Goal: Information Seeking & Learning: Find specific fact

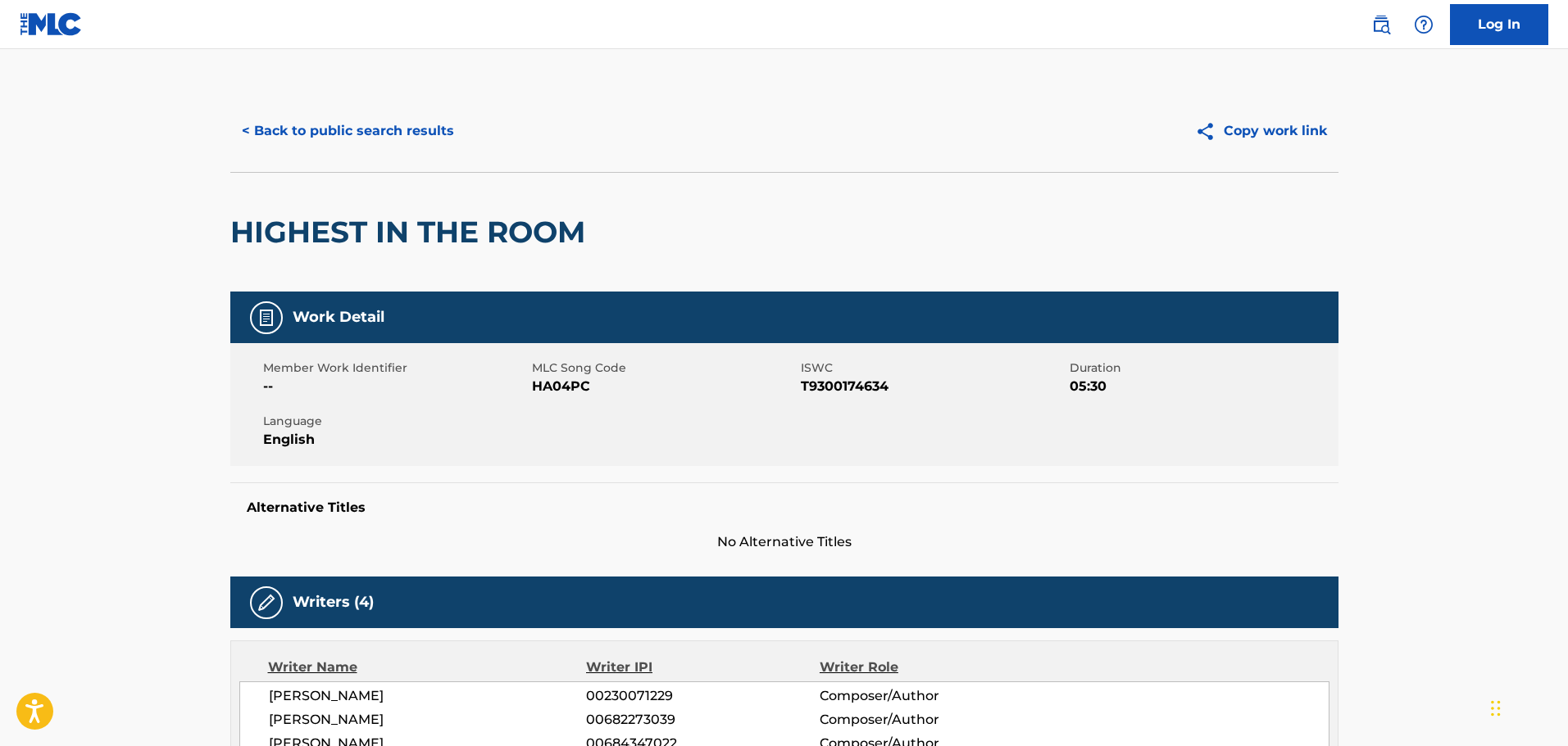
click at [243, 98] on div "< Back to public search results Copy work link" at bounding box center [784, 131] width 1108 height 81
click at [294, 126] on button "< Back to public search results" at bounding box center [348, 130] width 235 height 41
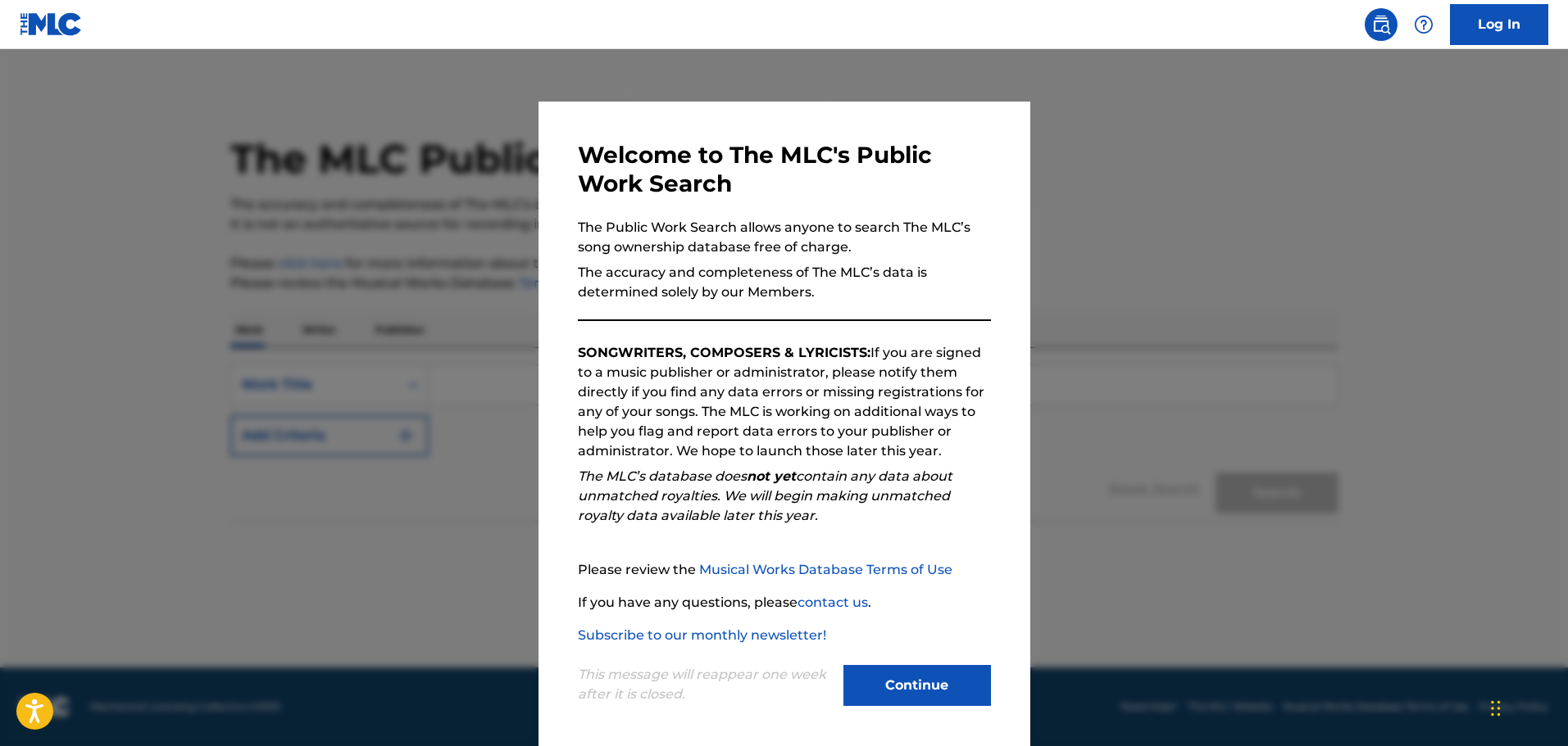
click at [914, 684] on button "Continue" at bounding box center [917, 685] width 147 height 41
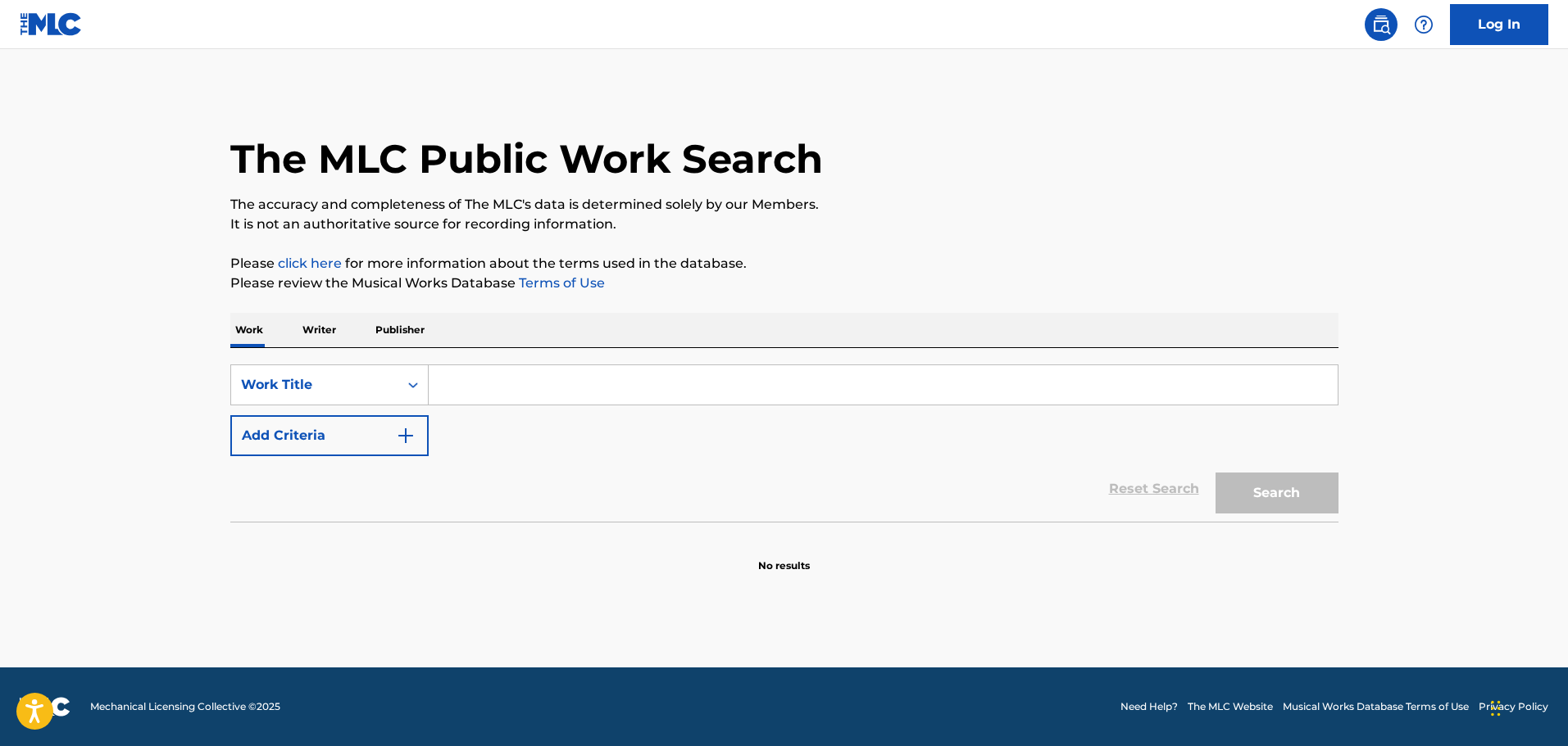
click at [495, 410] on div "SearchWithCriteriad51abcc8-fcf8-4d5f-bfe7-a5a5f1bf0e2e Work Title Add Criteria" at bounding box center [784, 410] width 1108 height 91
click at [499, 395] on input "Search Form" at bounding box center [882, 385] width 909 height 40
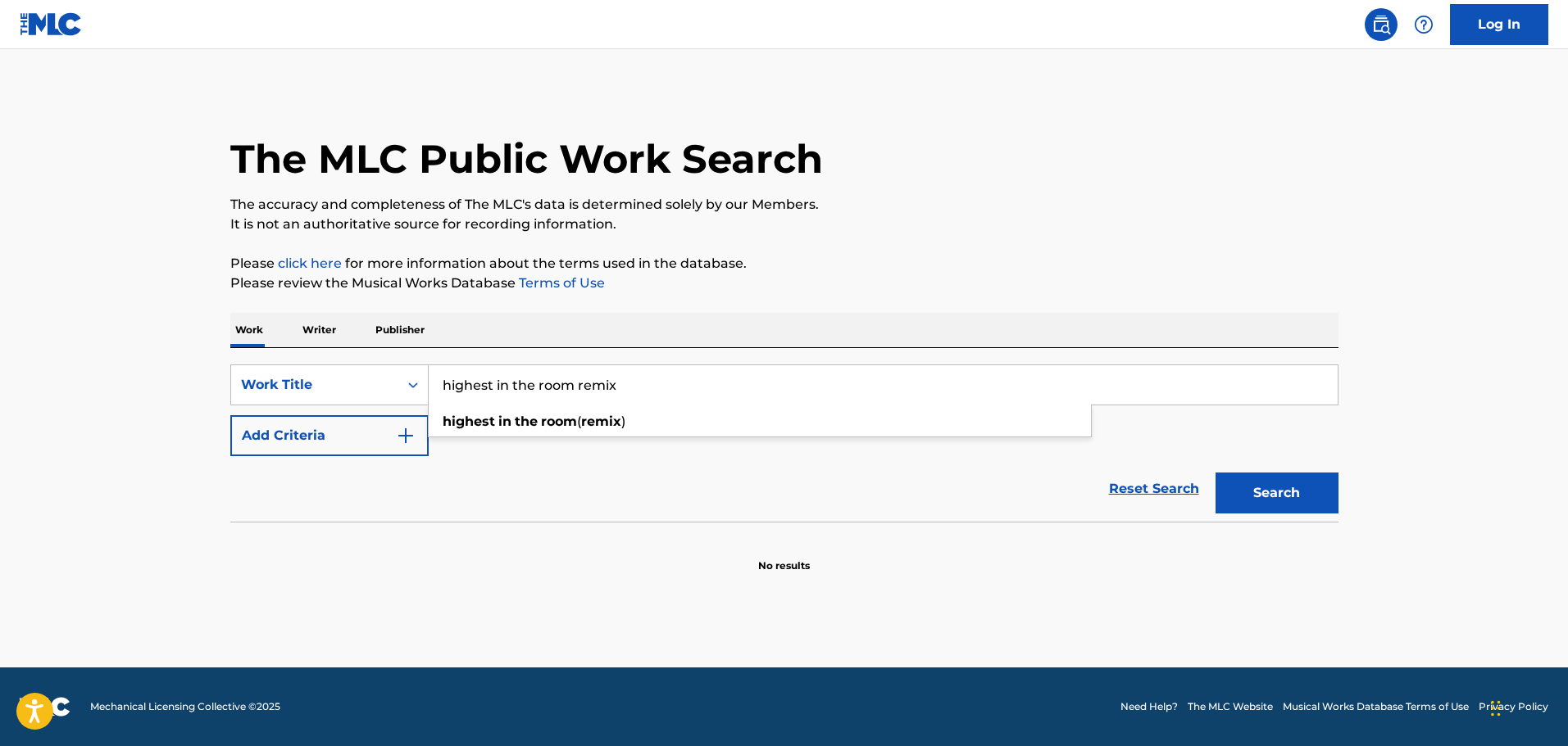
type input "highest in the room remix"
click at [1215, 473] on button "Search" at bounding box center [1277, 493] width 123 height 41
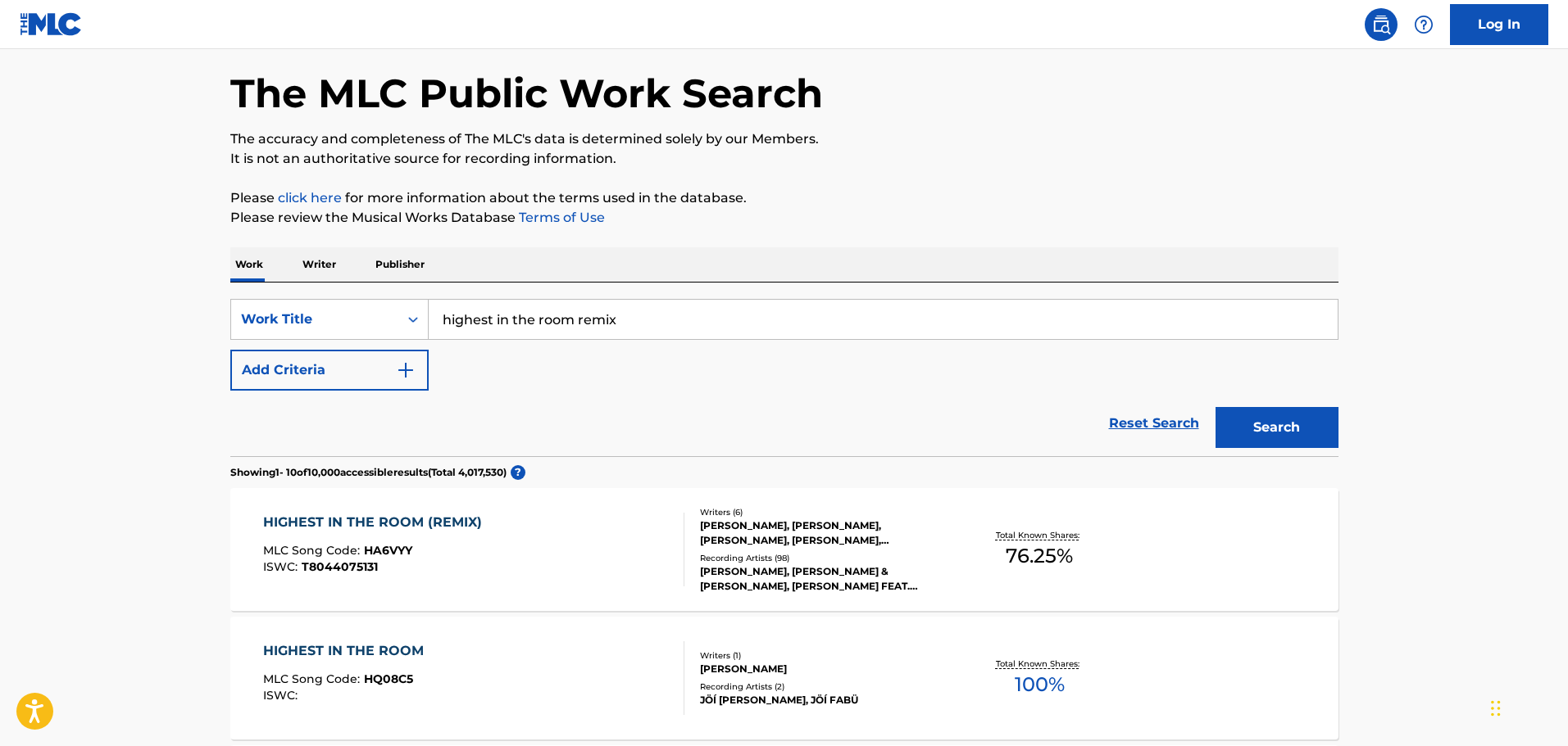
scroll to position [245, 0]
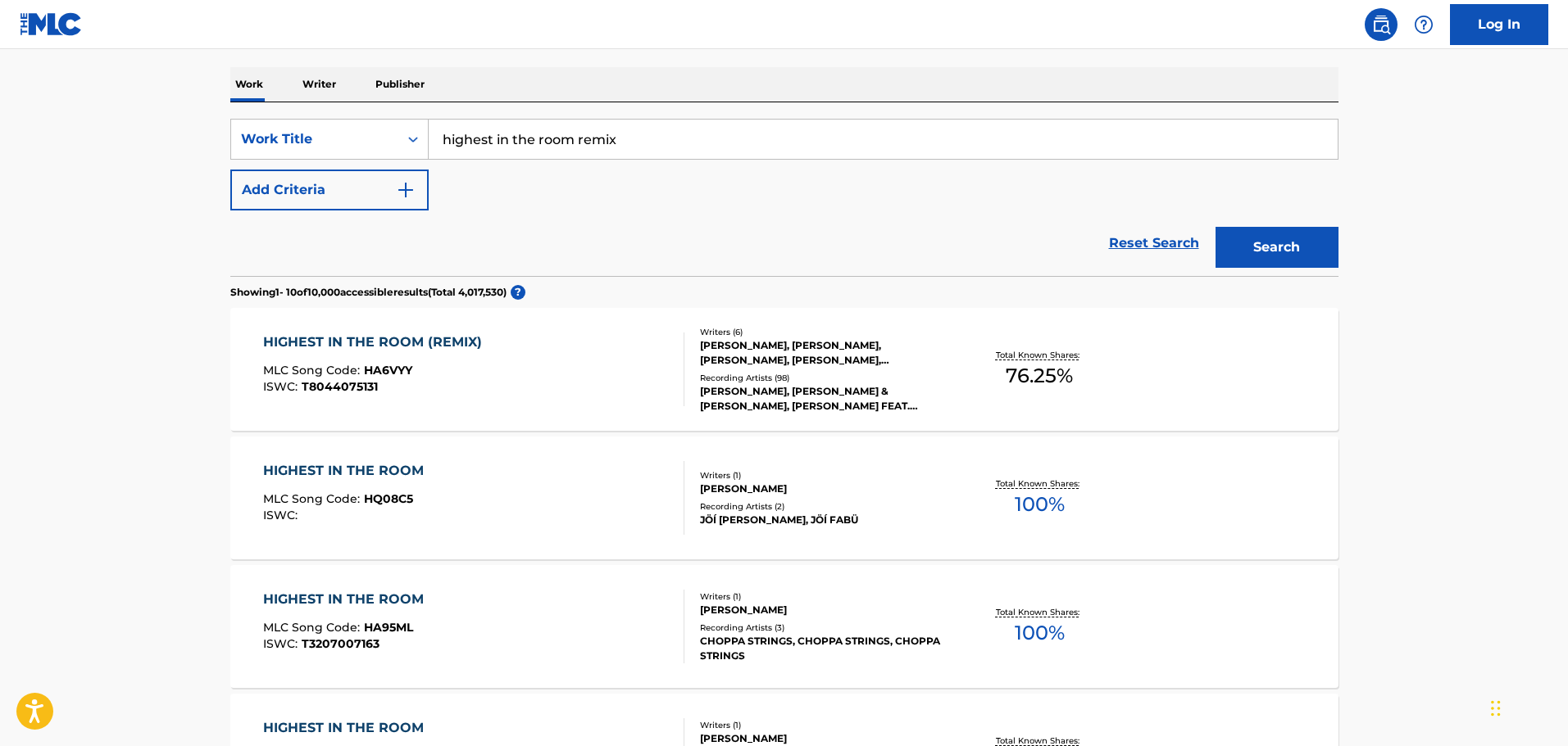
click at [562, 386] on div "HIGHEST IN THE ROOM (REMIX) MLC Song Code : HA6VYY ISWC : T8044075131" at bounding box center [474, 370] width 421 height 74
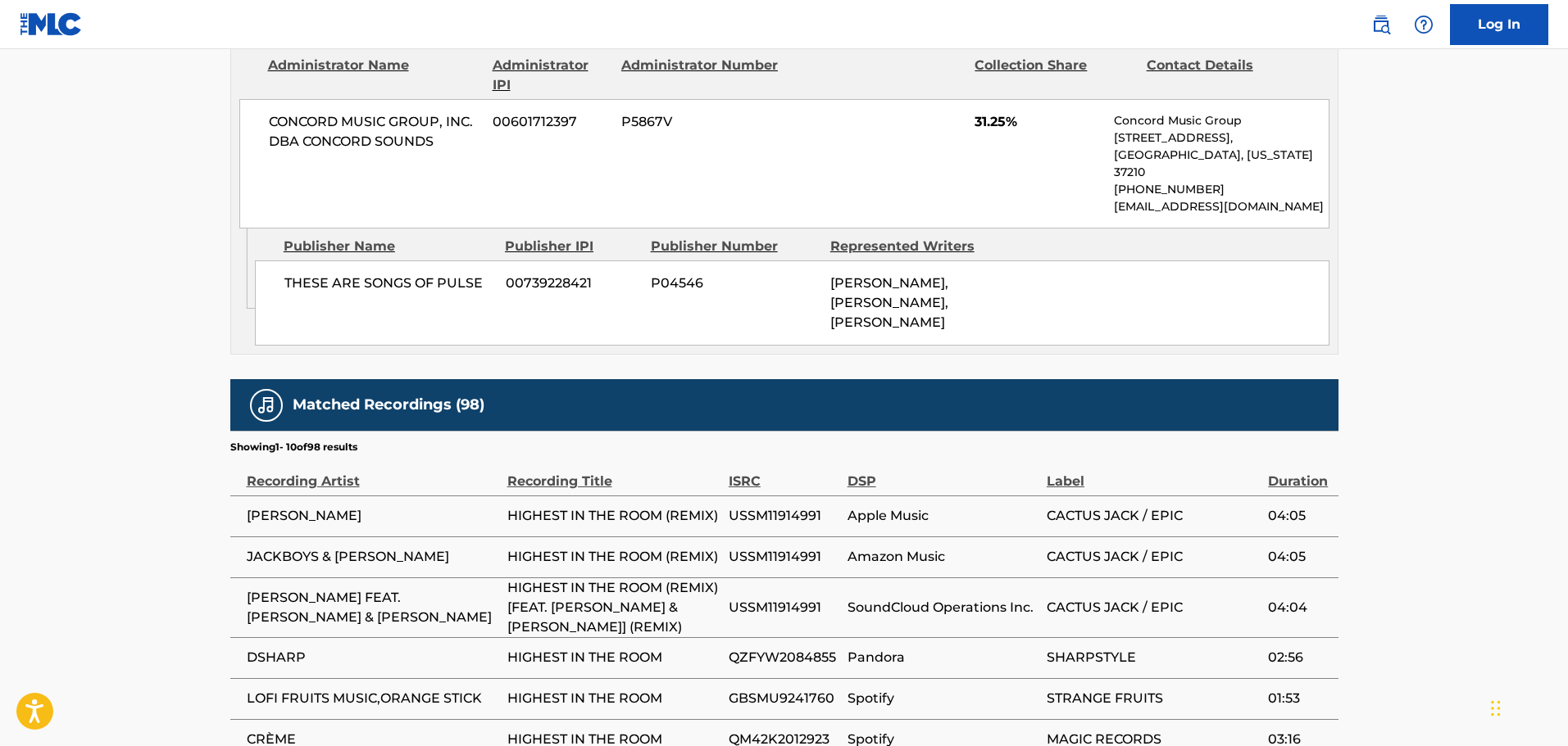
scroll to position [2768, 0]
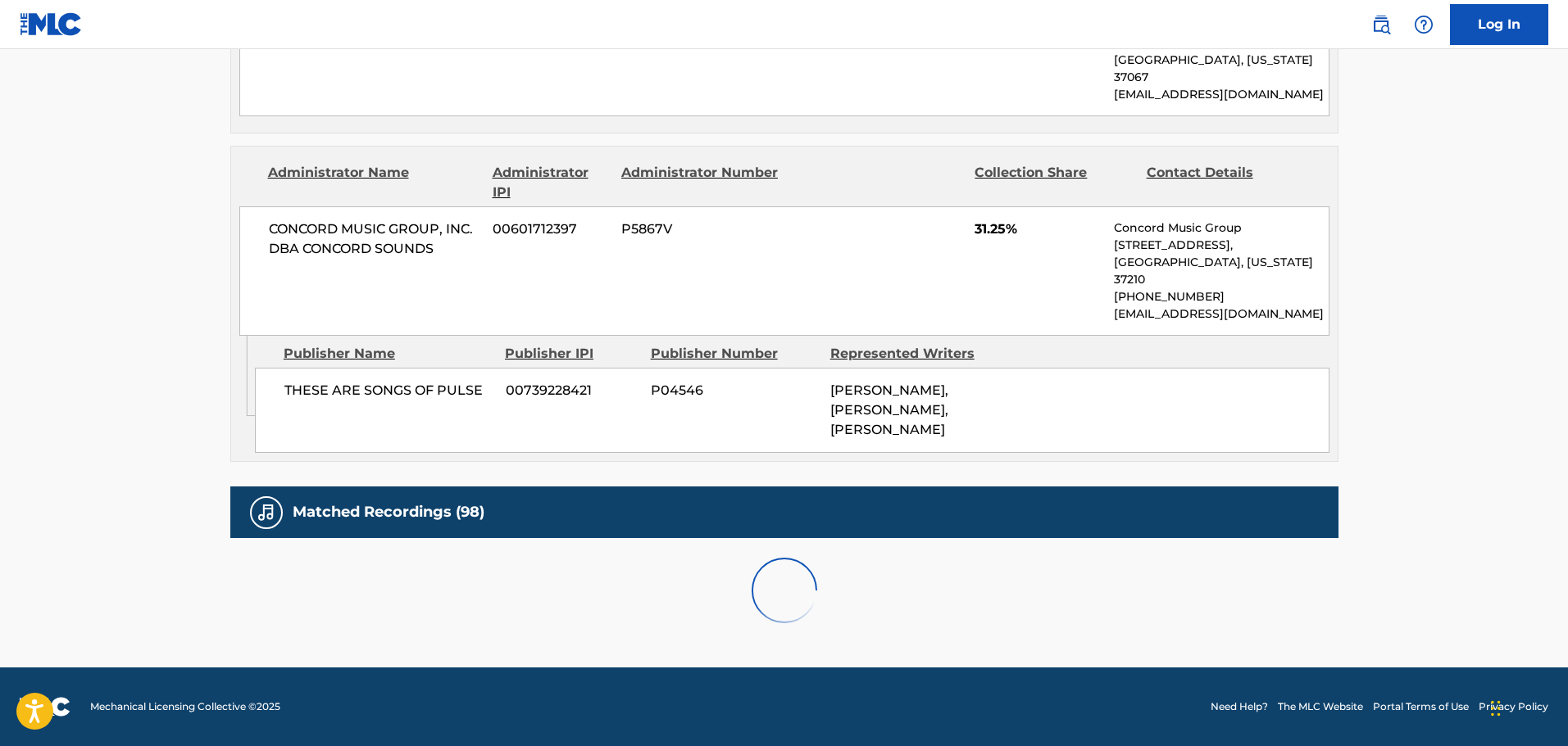
scroll to position [2750, 0]
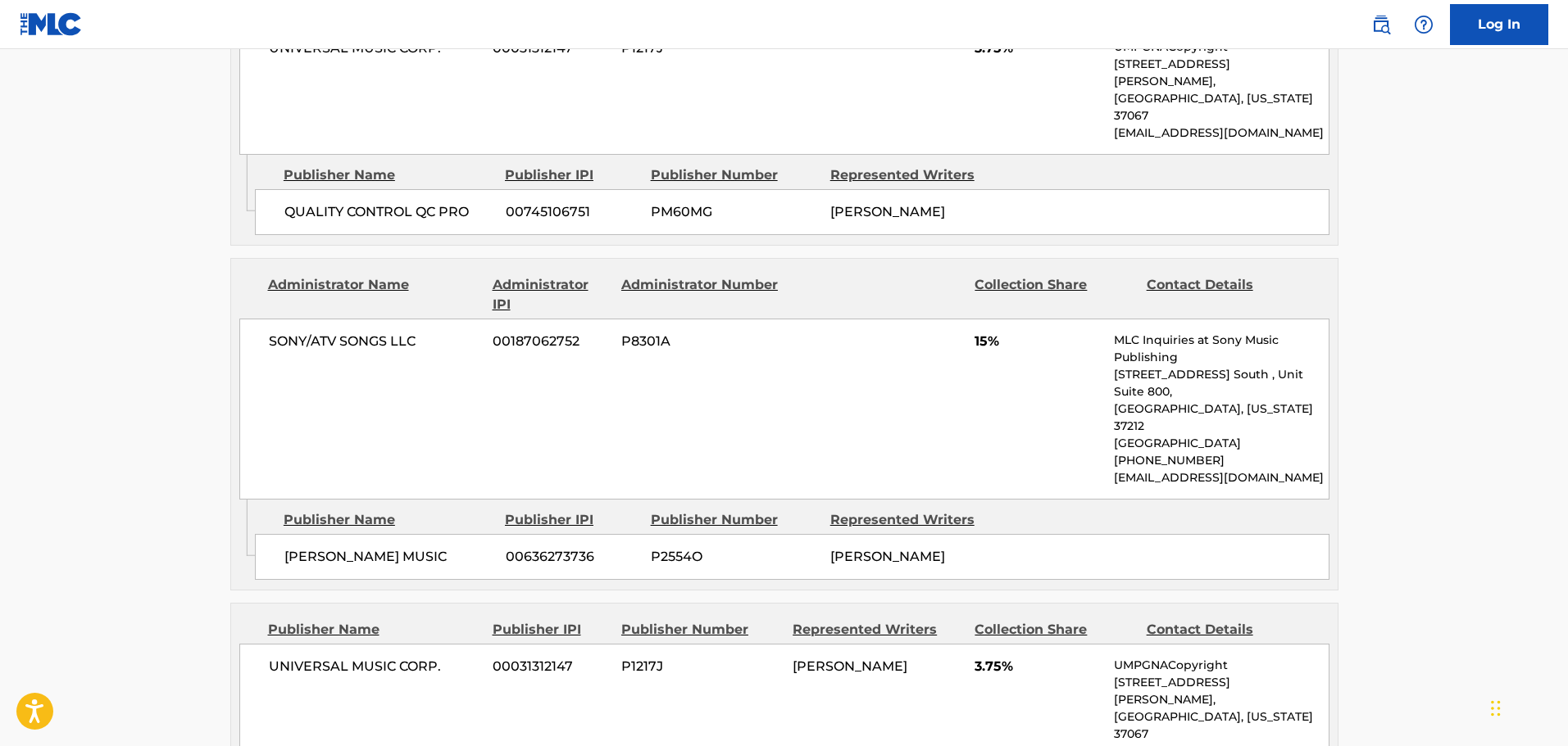
scroll to position [1785, 0]
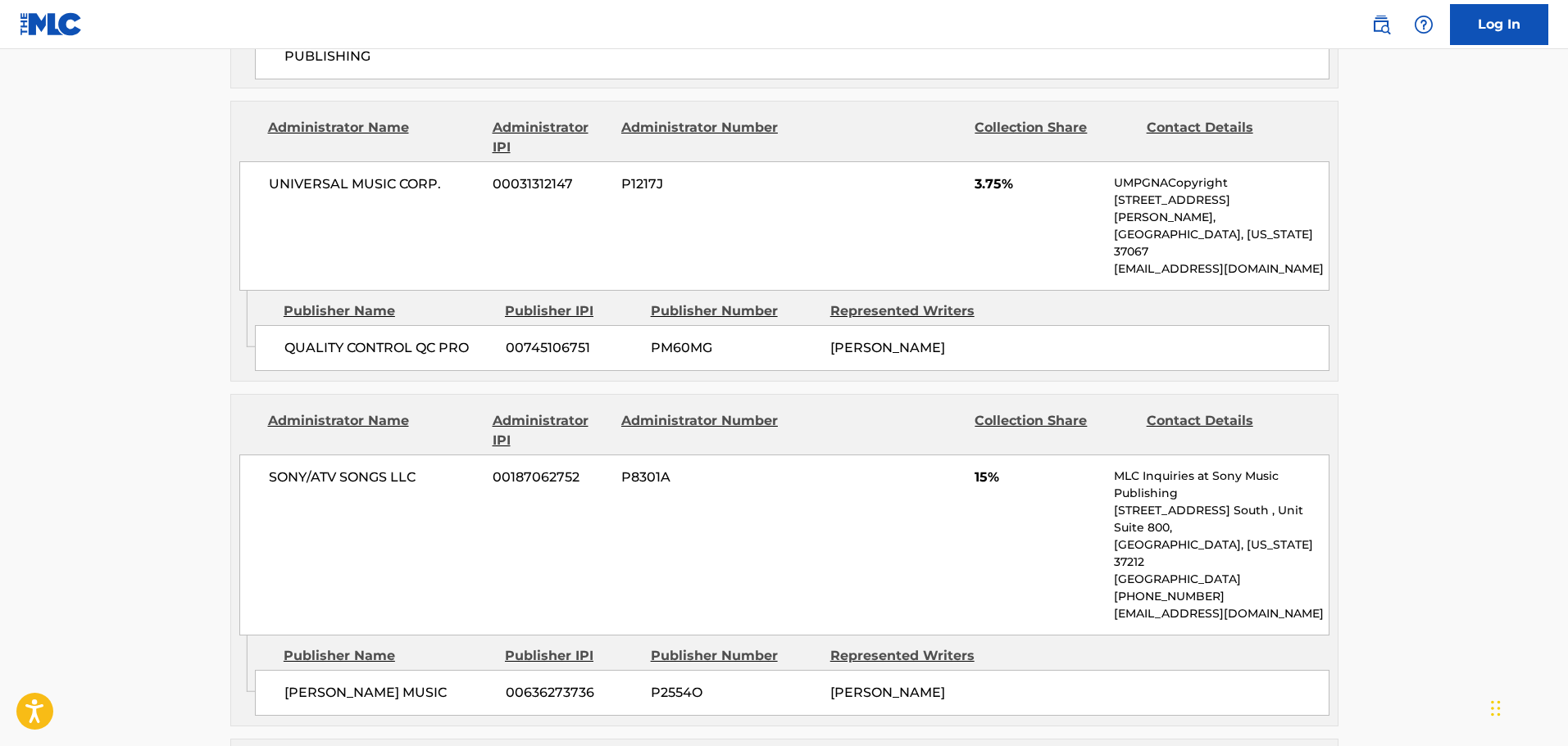
click at [811, 455] on div "SONY/ATV SONGS LLC 00187062752 P8301A 15% MLC Inquiries at Sony Music Publishin…" at bounding box center [784, 545] width 1090 height 181
click at [767, 455] on div "SONY/ATV SONGS LLC 00187062752 P8301A 15% MLC Inquiries at Sony Music Publishin…" at bounding box center [784, 545] width 1090 height 181
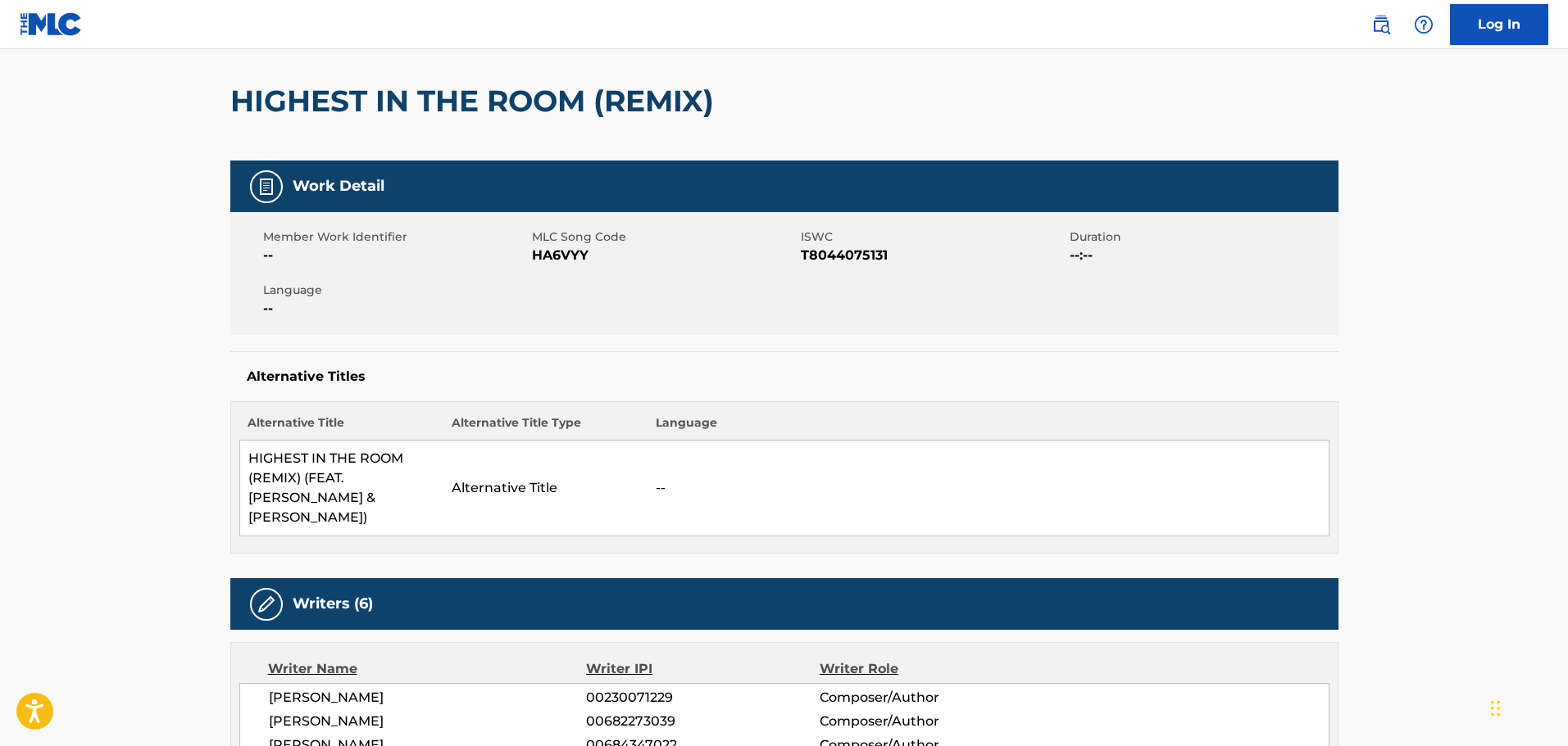
scroll to position [65, 0]
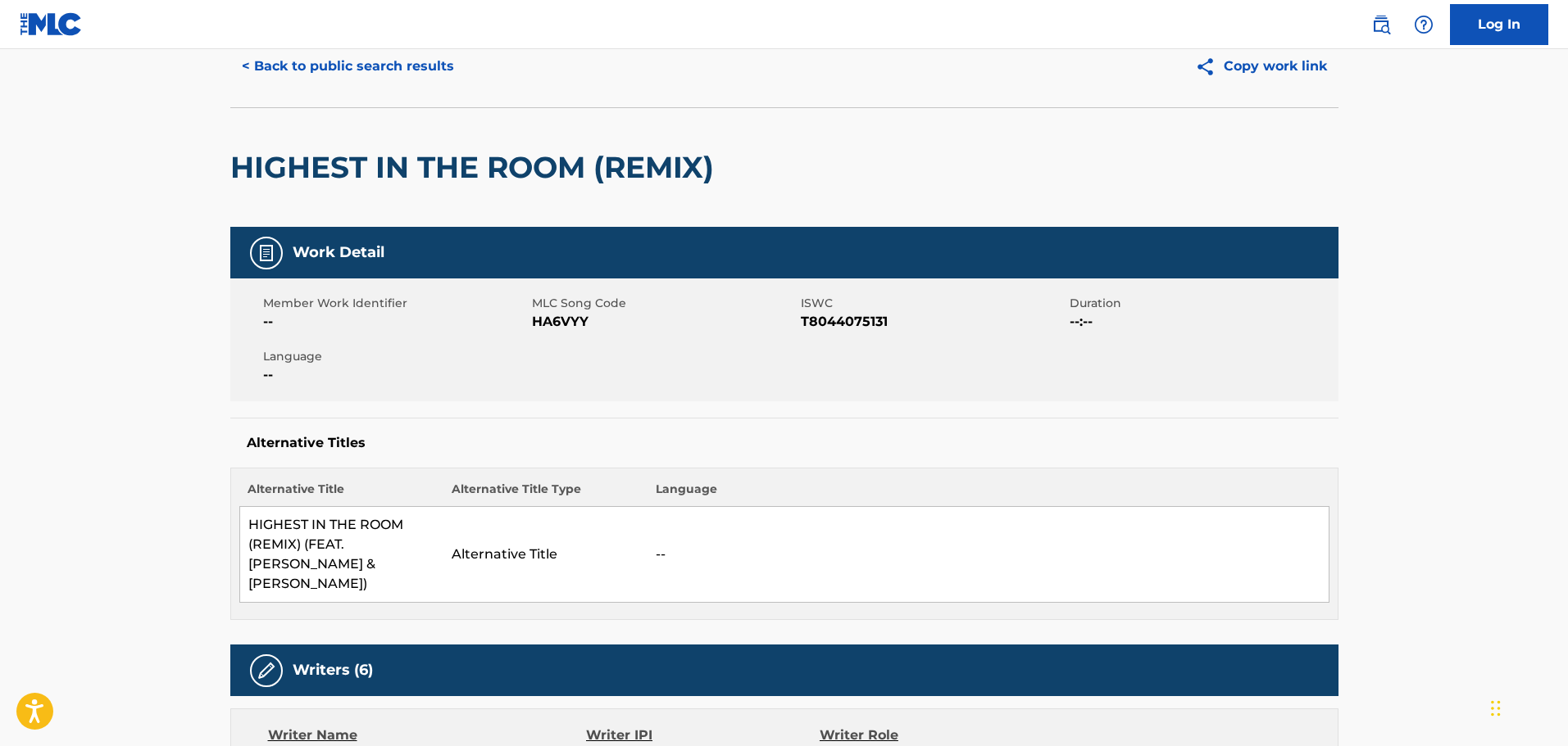
click at [563, 322] on span "HA6VYY" at bounding box center [664, 322] width 264 height 20
copy span "HA6VYY"
click at [825, 166] on div "HIGHEST IN THE ROOM (REMIX)" at bounding box center [784, 167] width 1108 height 119
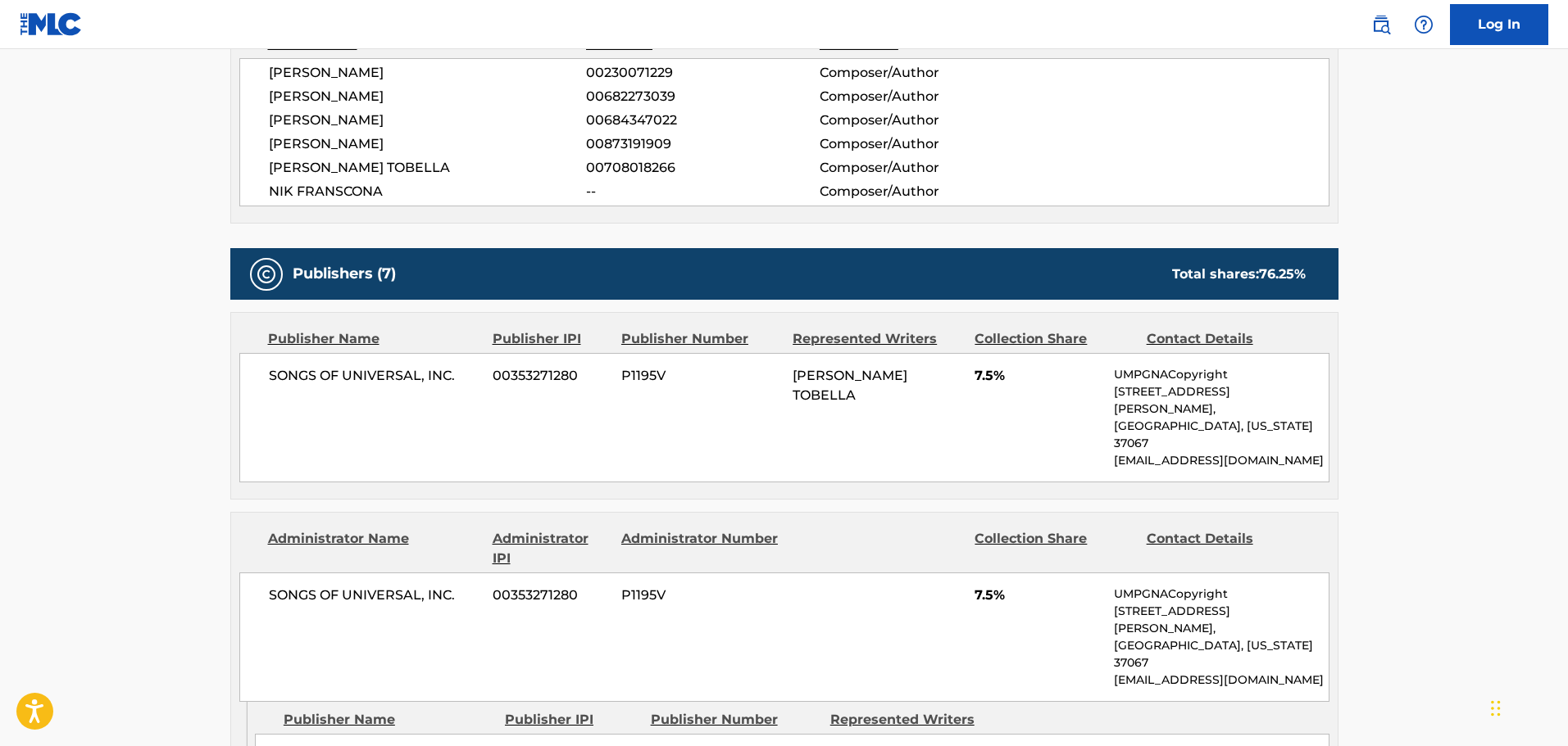
scroll to position [733, 0]
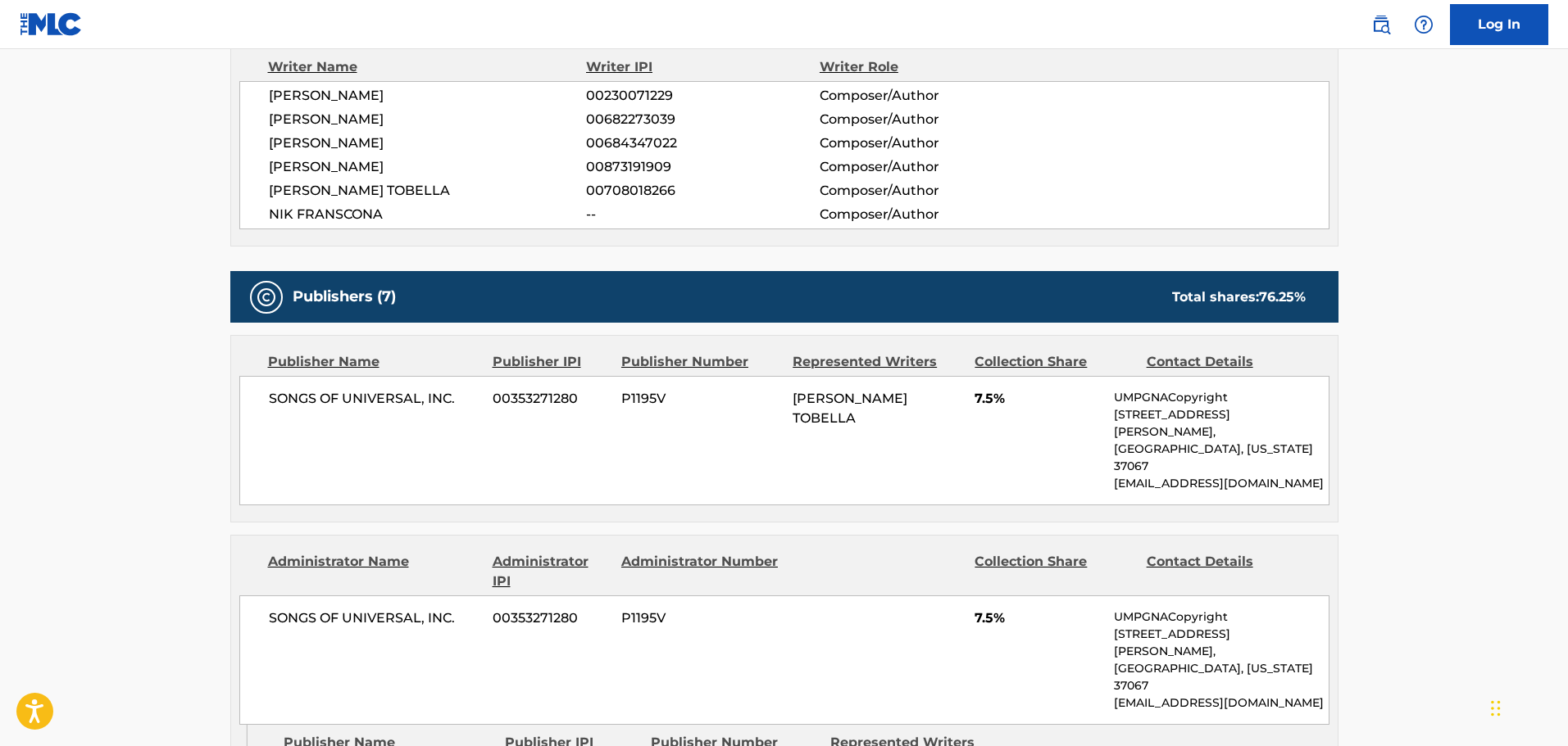
click at [844, 399] on div "SONGS OF UNIVERSAL, INC. 00353271280 P1195V ROSALIA VILA TOBELLA 7.5% UMPGNACop…" at bounding box center [784, 441] width 1090 height 129
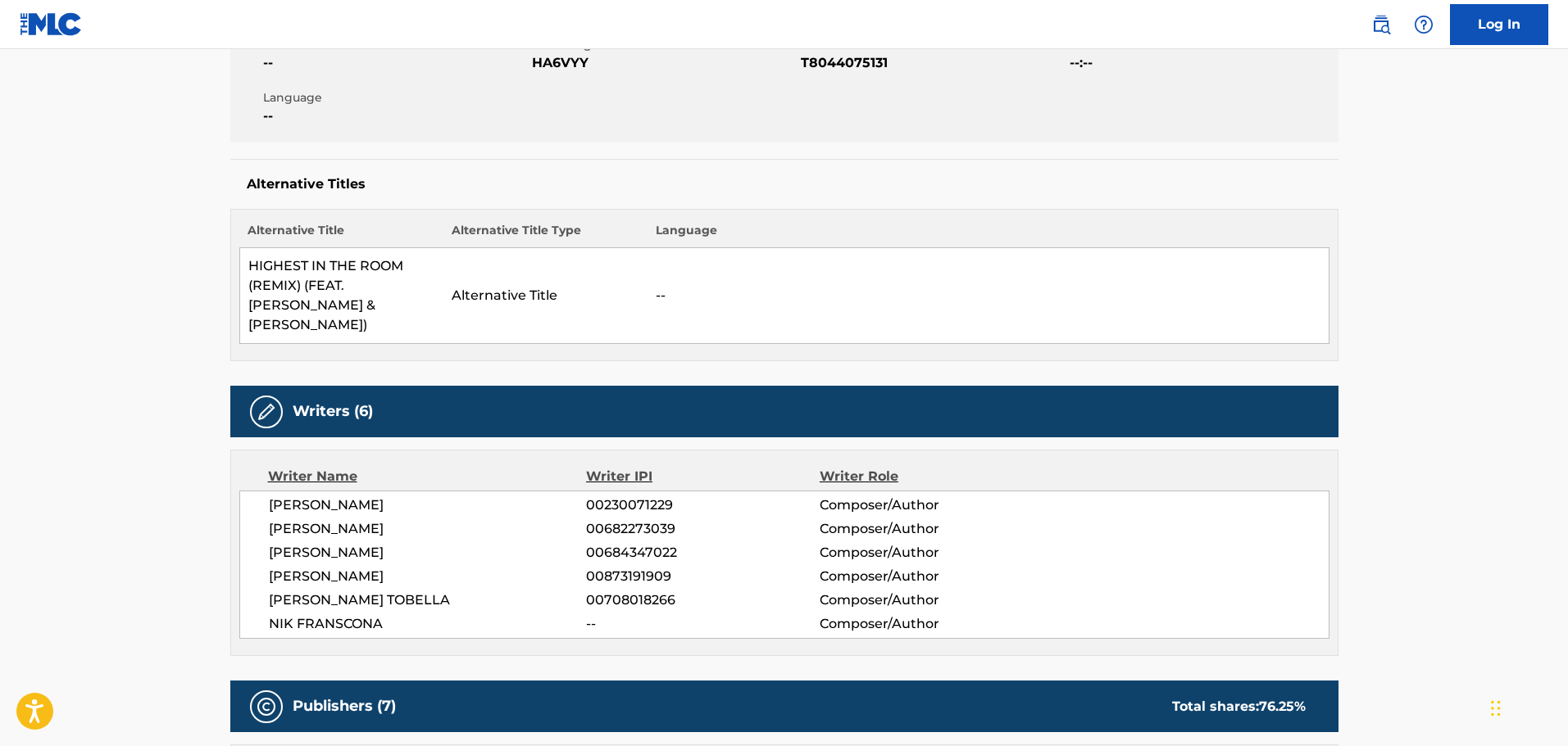
scroll to position [0, 0]
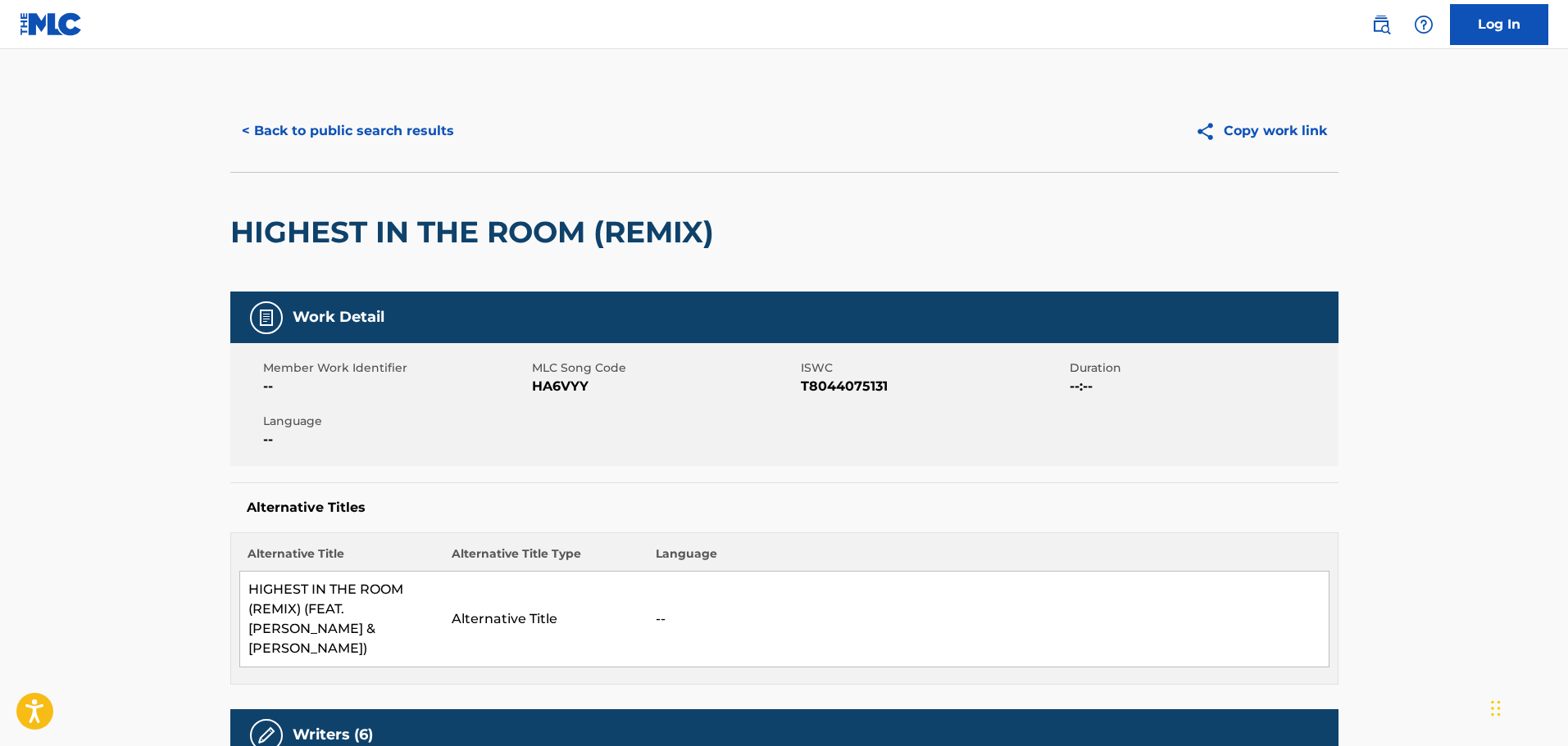
click at [647, 404] on div "Member Work Identifier -- MLC Song Code HA6VYY ISWC T8044075131 Duration --:-- …" at bounding box center [784, 405] width 1108 height 123
drag, startPoint x: 606, startPoint y: 391, endPoint x: 531, endPoint y: 389, distance: 75.0
click at [532, 389] on span "HA6VYY" at bounding box center [664, 386] width 264 height 20
copy span "HA6VYY"
click at [943, 230] on div "HIGHEST IN THE ROOM (REMIX)" at bounding box center [784, 231] width 1108 height 119
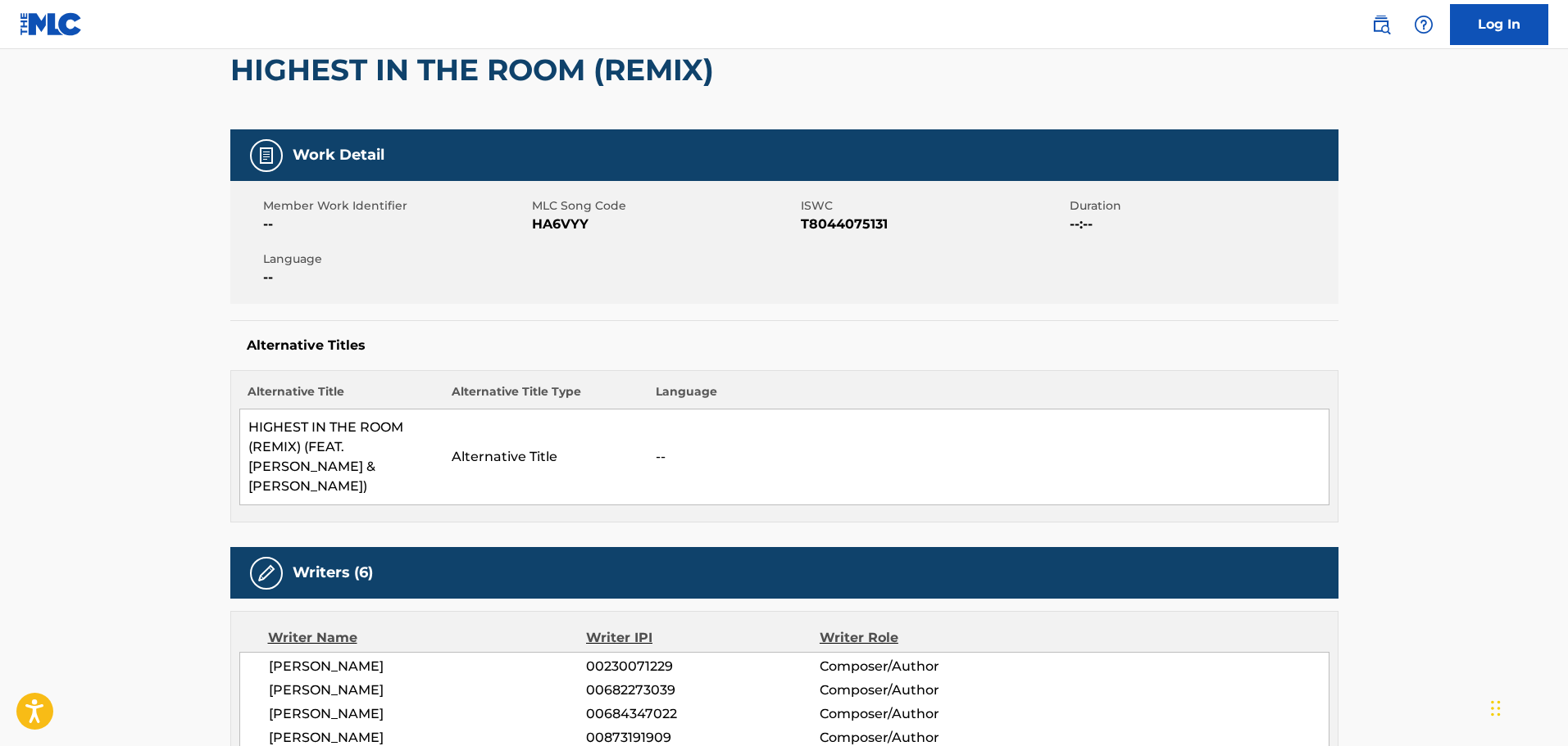
scroll to position [164, 0]
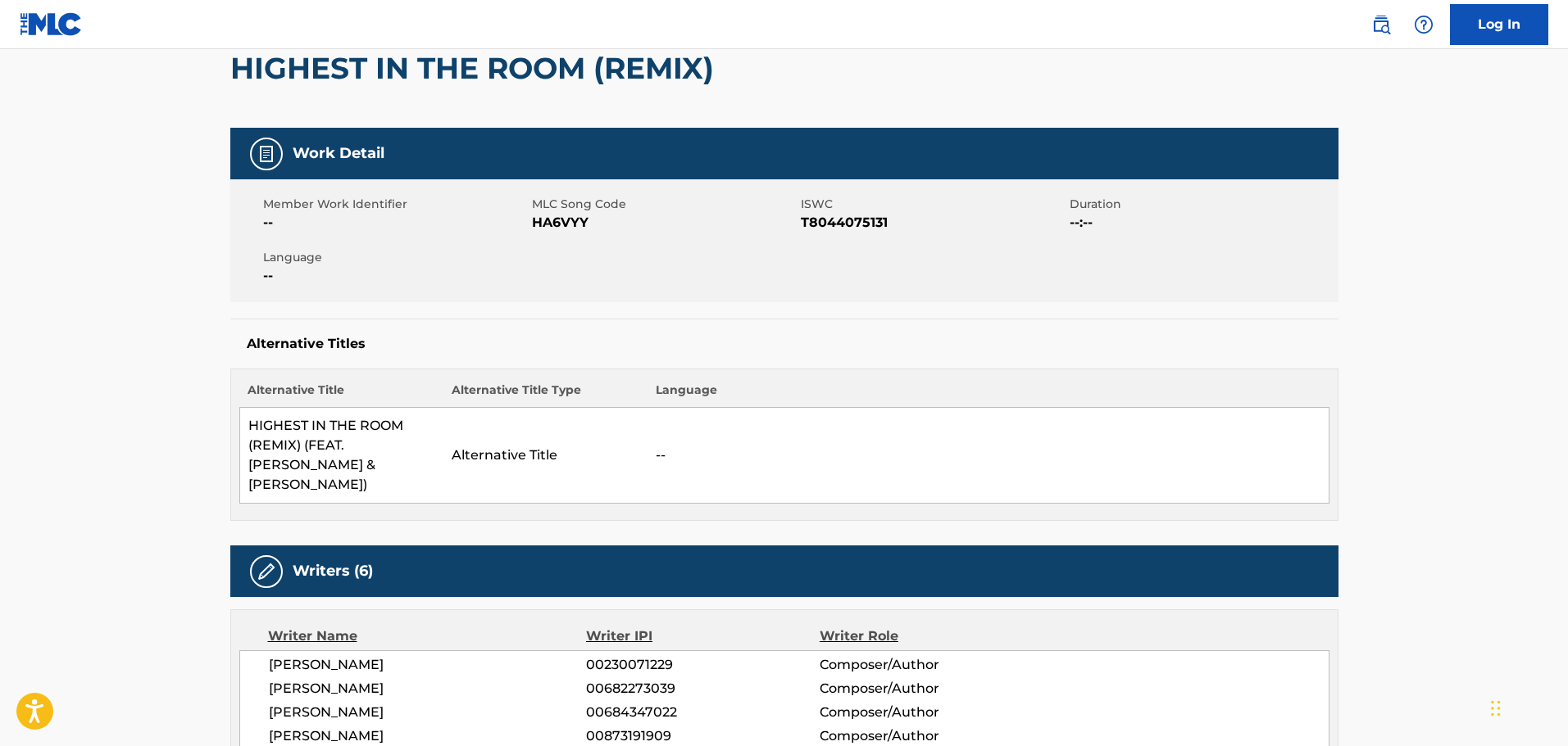
click at [700, 51] on h2 "HIGHEST IN THE ROOM (REMIX)" at bounding box center [476, 68] width 492 height 37
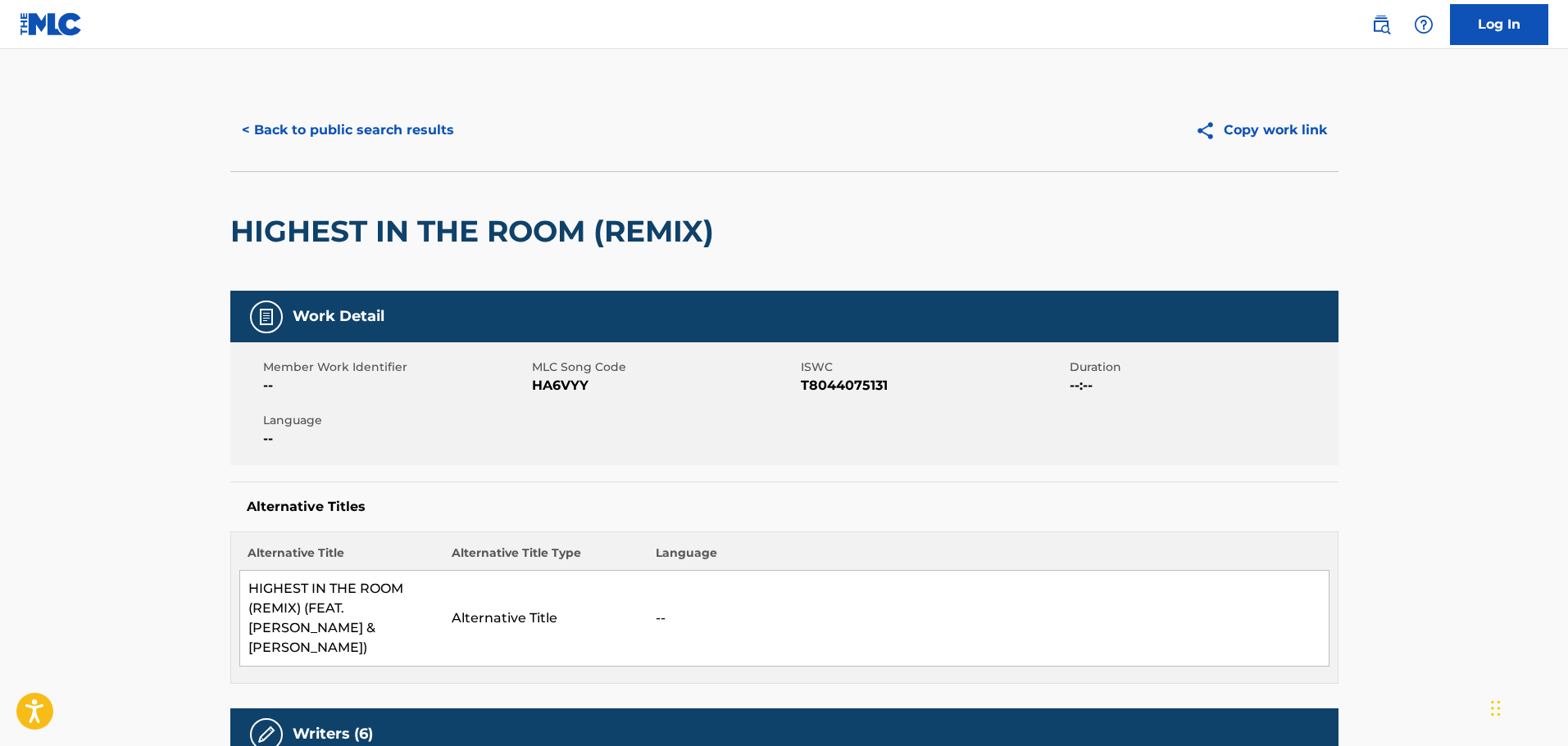
scroll to position [0, 0]
drag, startPoint x: 610, startPoint y: 386, endPoint x: 534, endPoint y: 387, distance: 76.0
click at [534, 387] on span "HA6VYY" at bounding box center [664, 386] width 264 height 20
copy span "HA6VYY"
drag, startPoint x: 698, startPoint y: 327, endPoint x: 690, endPoint y: 338, distance: 13.6
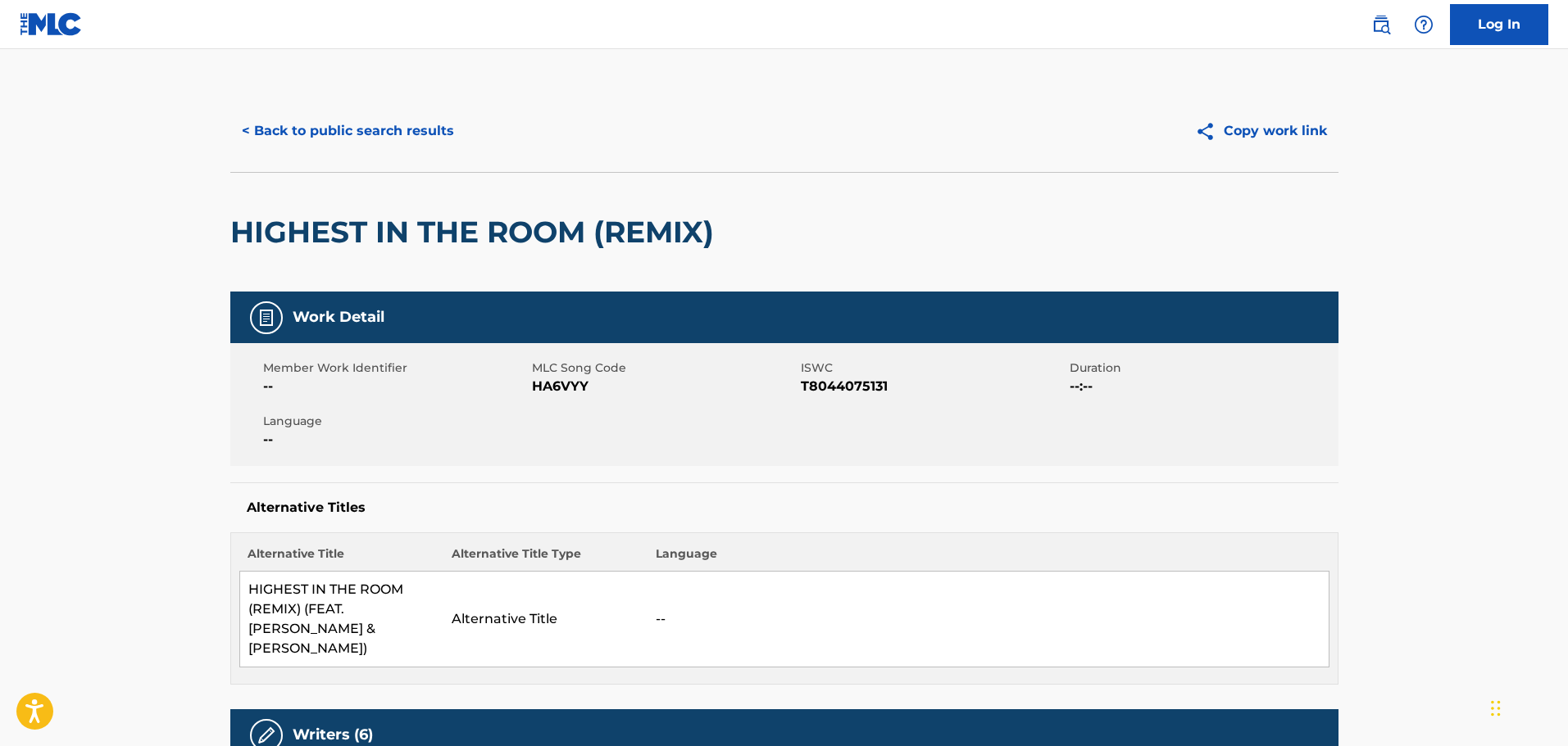
click at [698, 327] on div "Work Detail" at bounding box center [784, 318] width 1108 height 52
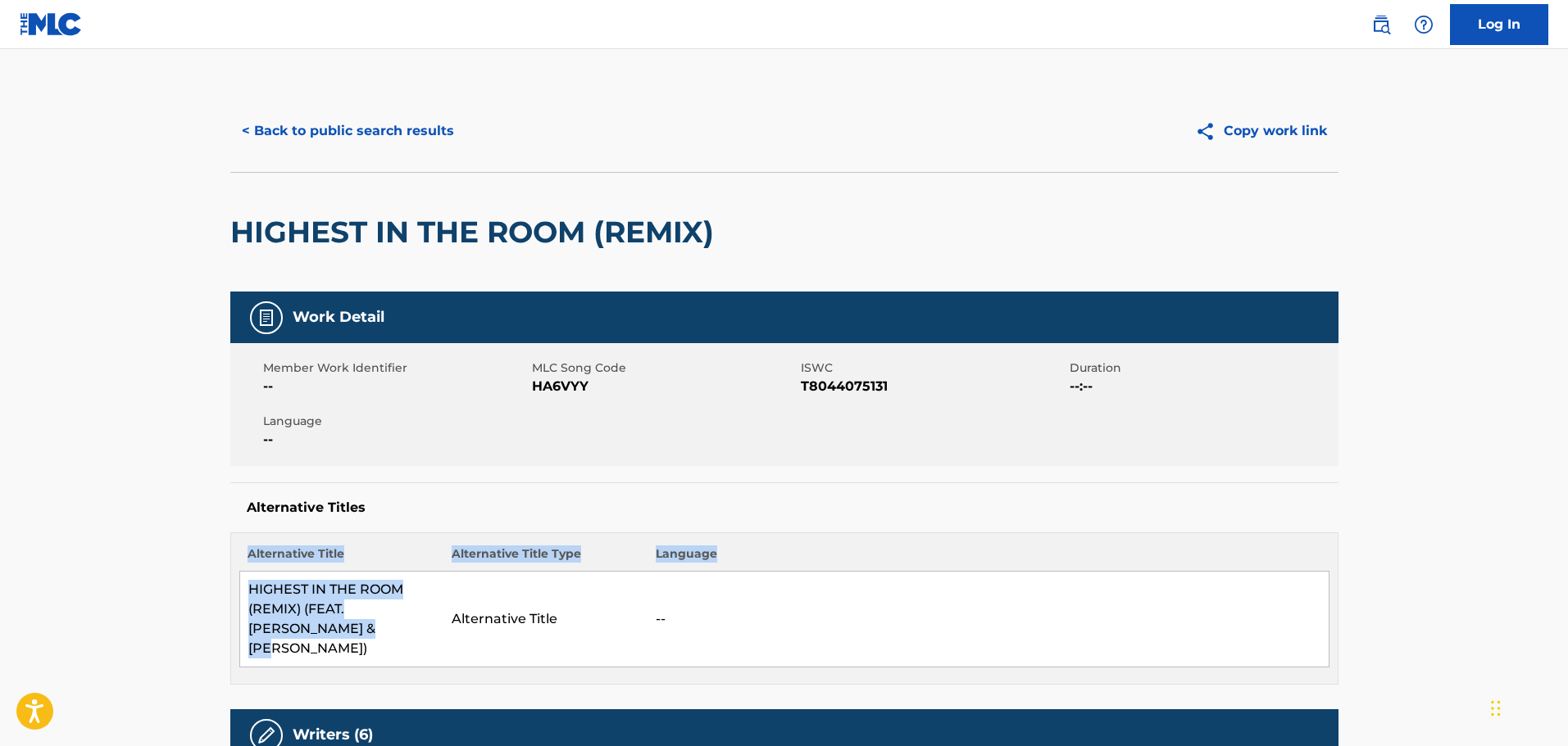
drag, startPoint x: 283, startPoint y: 616, endPoint x: 237, endPoint y: 592, distance: 51.9
click at [237, 592] on div "Alternative Title Alternative Title Type Language HIGHEST IN THE ROOM (REMIX) (…" at bounding box center [784, 608] width 1108 height 152
click at [259, 603] on td "HIGHEST IN THE ROOM (REMIX) (FEAT. ROSALIA & LIL BABY)" at bounding box center [341, 620] width 204 height 95
drag, startPoint x: 319, startPoint y: 630, endPoint x: 245, endPoint y: 594, distance: 82.3
click at [245, 594] on td "HIGHEST IN THE ROOM (REMIX) (FEAT. ROSALIA & LIL BABY)" at bounding box center [341, 620] width 204 height 95
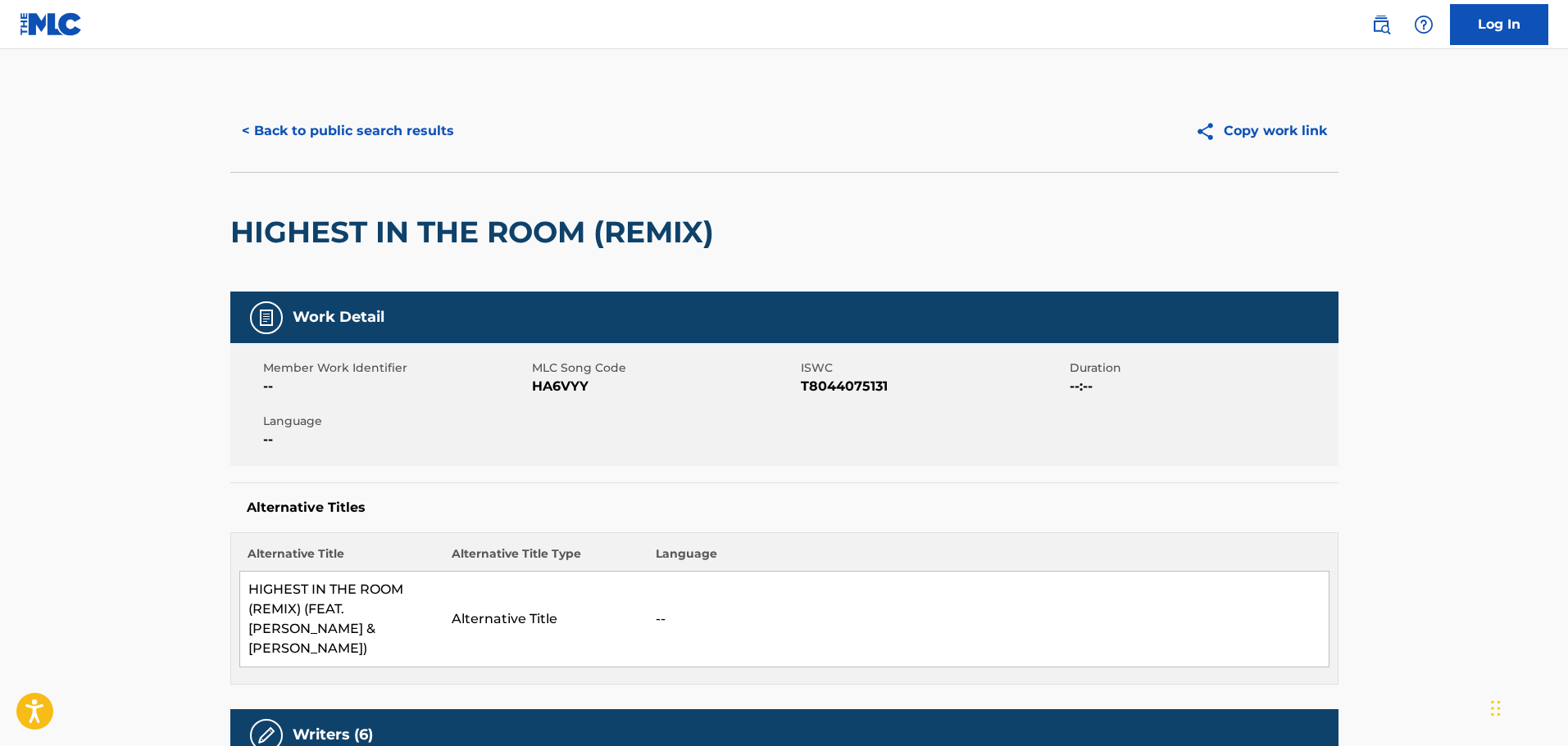
click at [655, 277] on div "HIGHEST IN THE ROOM (REMIX)" at bounding box center [476, 232] width 492 height 119
drag, startPoint x: 707, startPoint y: 234, endPoint x: 612, endPoint y: 235, distance: 95.0
click at [612, 235] on h2 "HIGHEST IN THE ROOM (REMIX)" at bounding box center [476, 231] width 492 height 37
click at [725, 227] on div "HIGHEST IN THE ROOM (REMIX)" at bounding box center [784, 231] width 1108 height 119
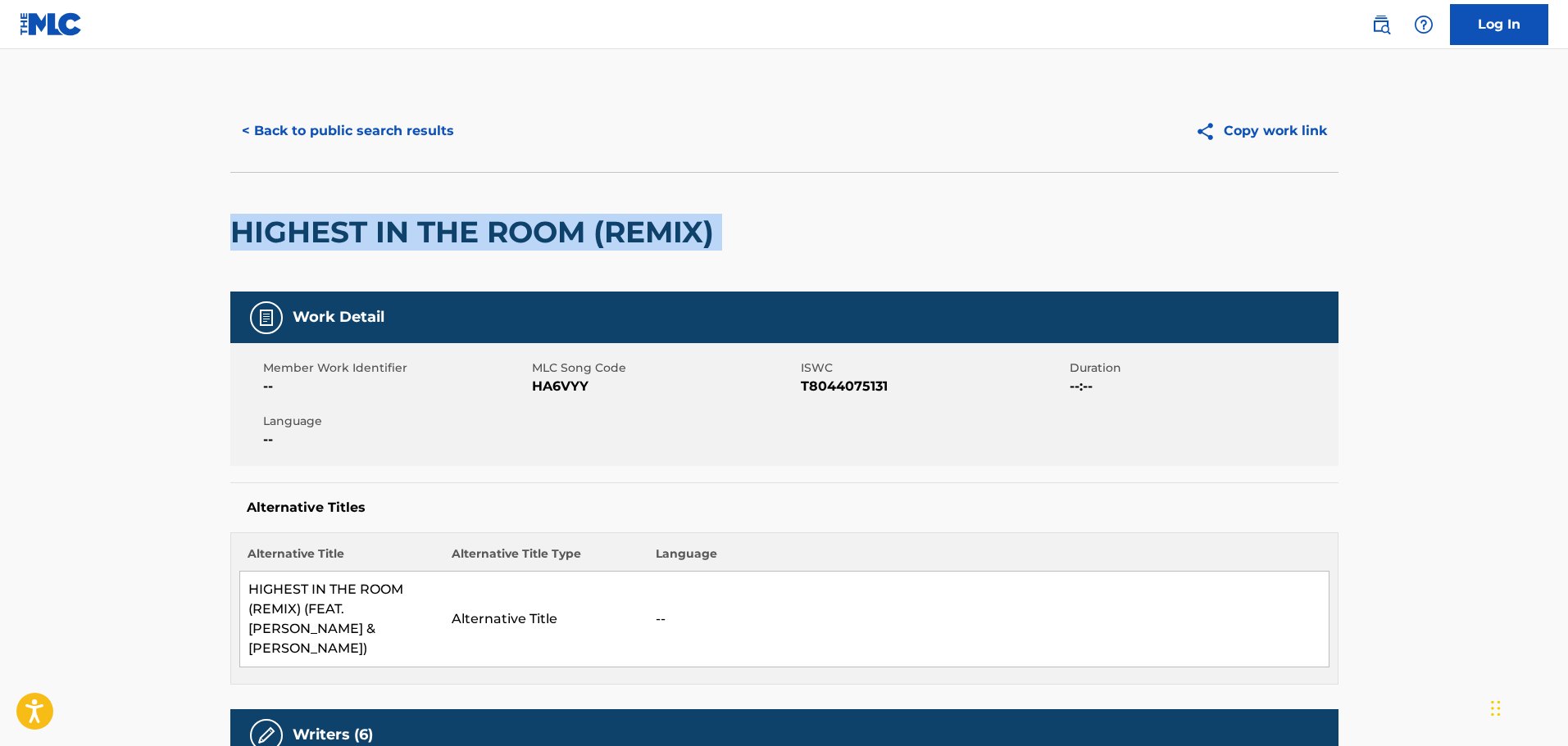
drag, startPoint x: 726, startPoint y: 227, endPoint x: 238, endPoint y: 224, distance: 488.0
click at [238, 224] on div "HIGHEST IN THE ROOM (REMIX)" at bounding box center [784, 231] width 1108 height 119
copy div "HIGHEST IN THE ROOM (REMIX)"
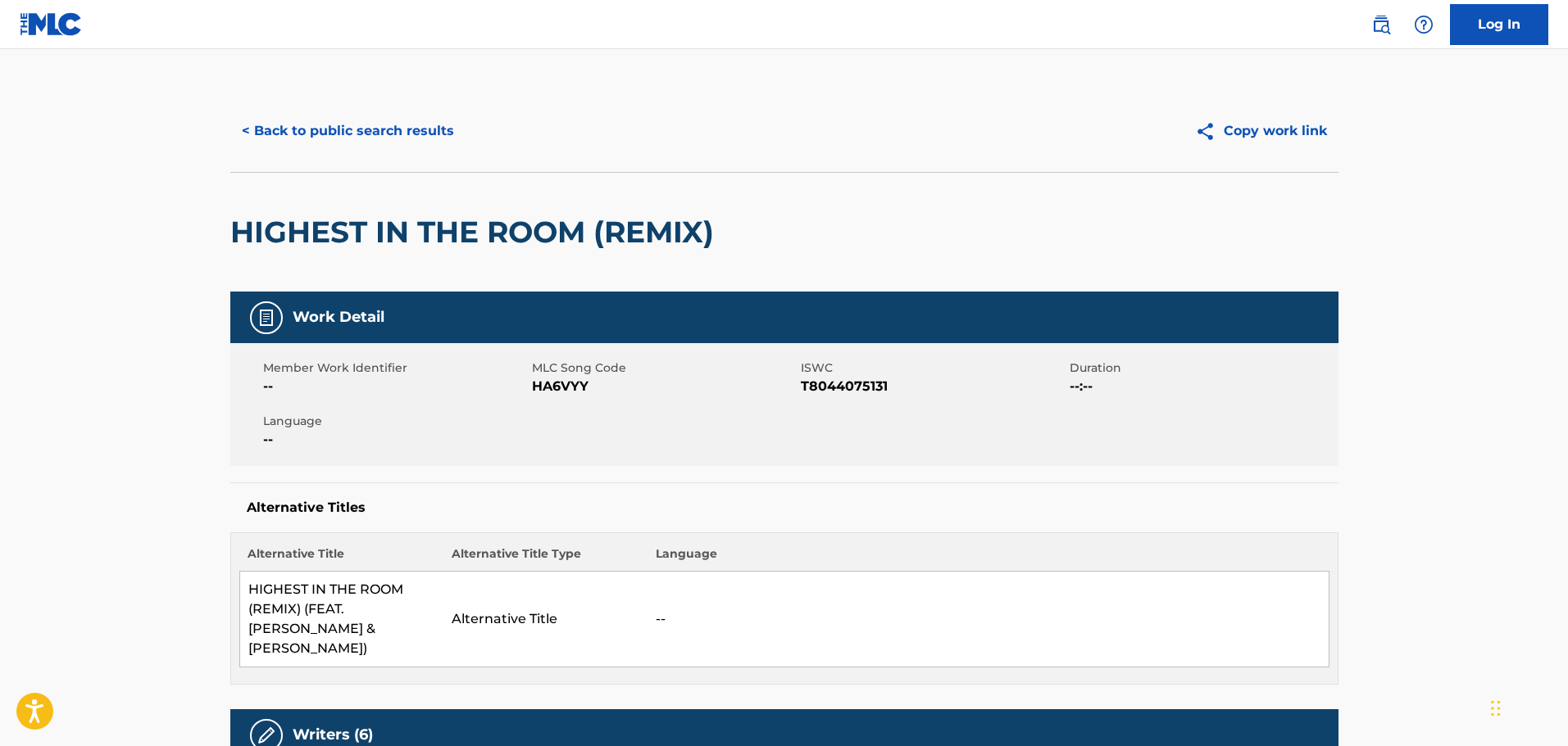
click at [886, 390] on span "T8044075131" at bounding box center [933, 386] width 264 height 20
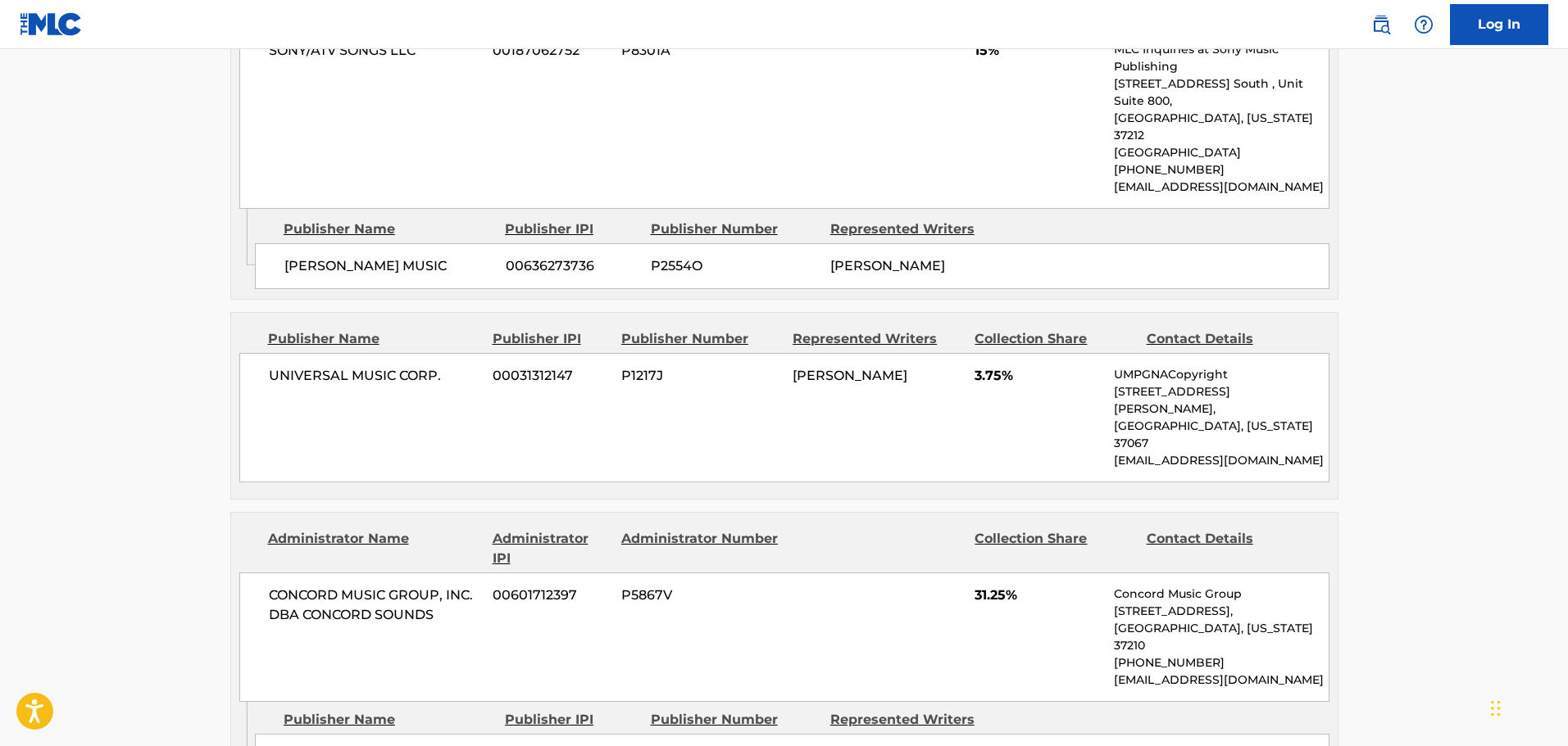
scroll to position [2703, 0]
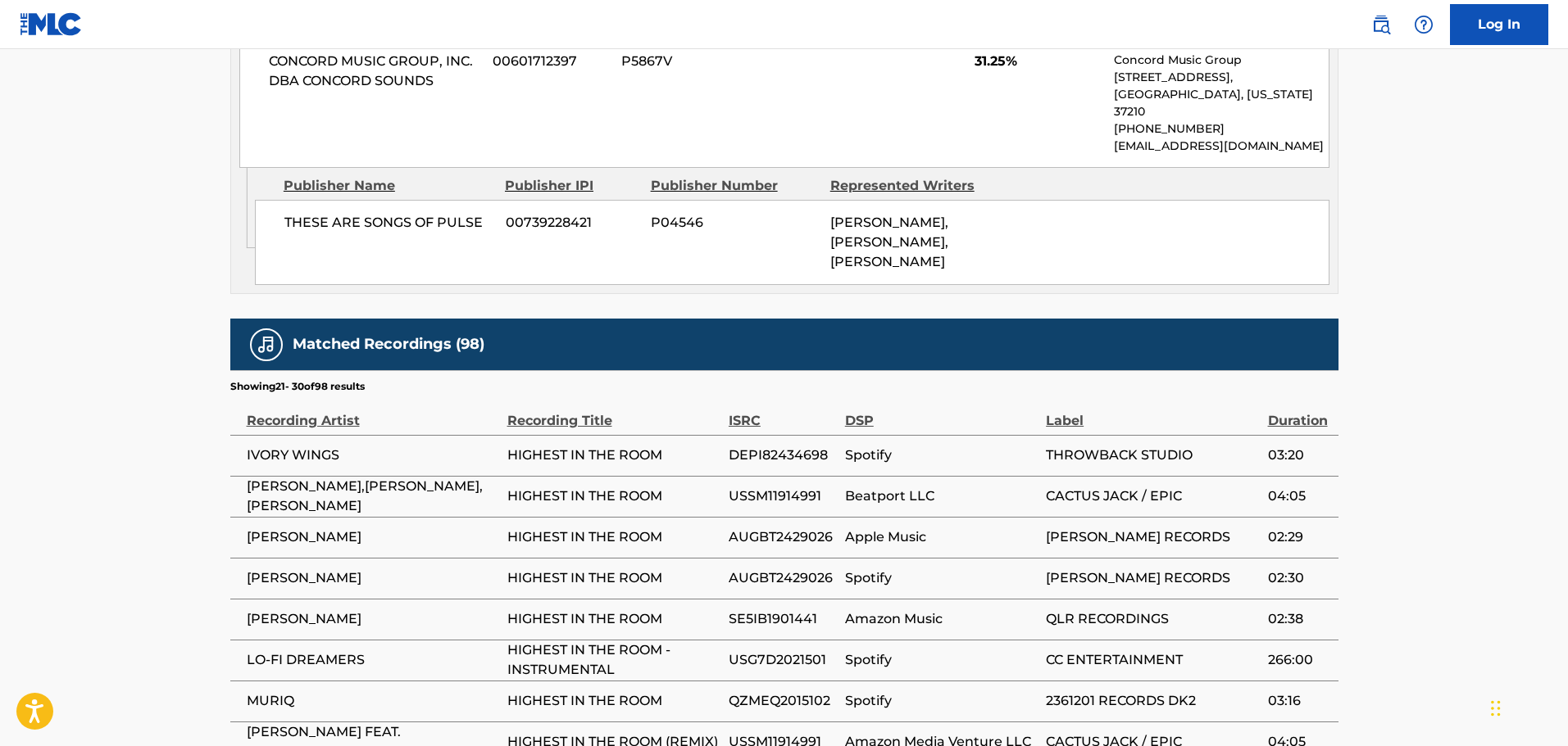
scroll to position [2785, 0]
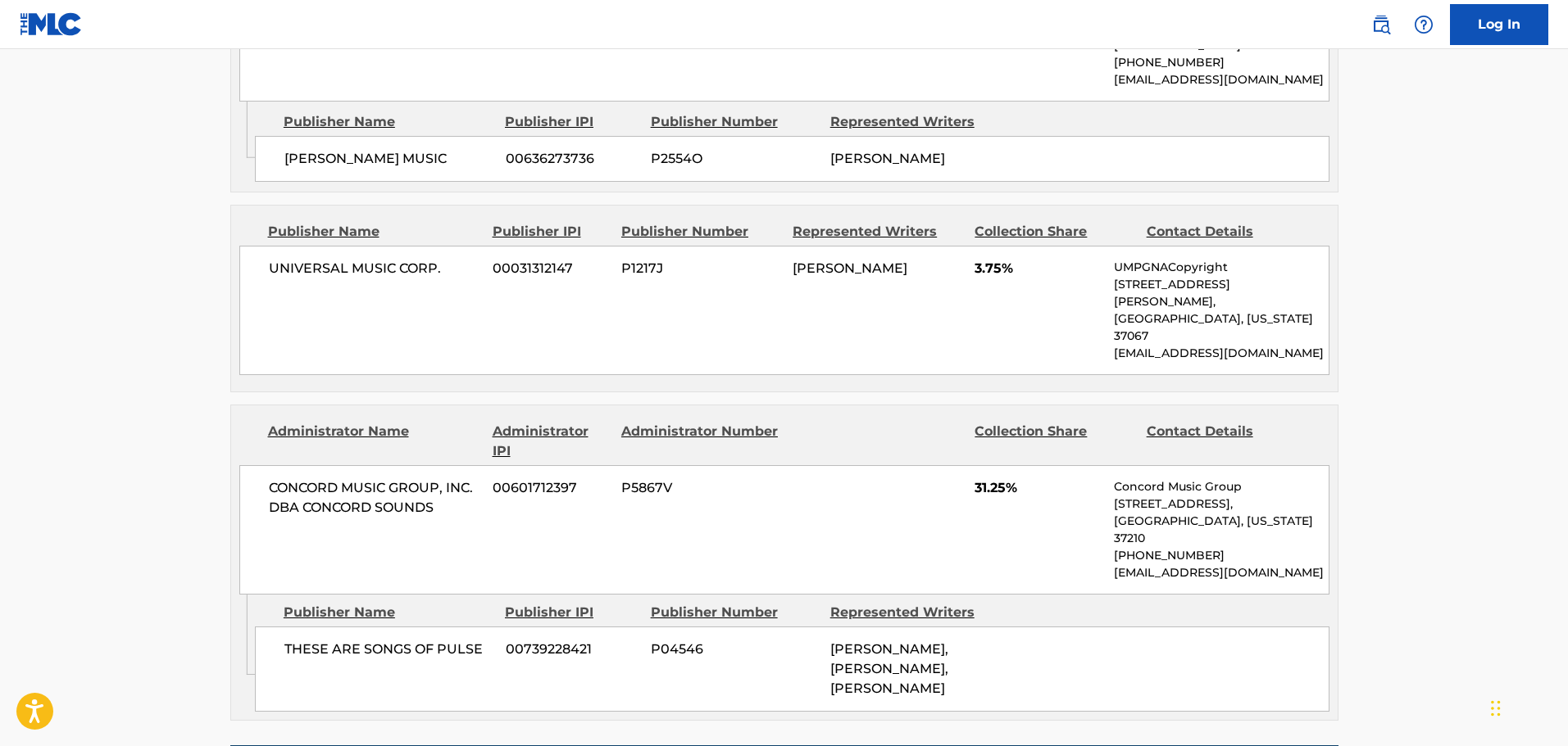
scroll to position [2750, 0]
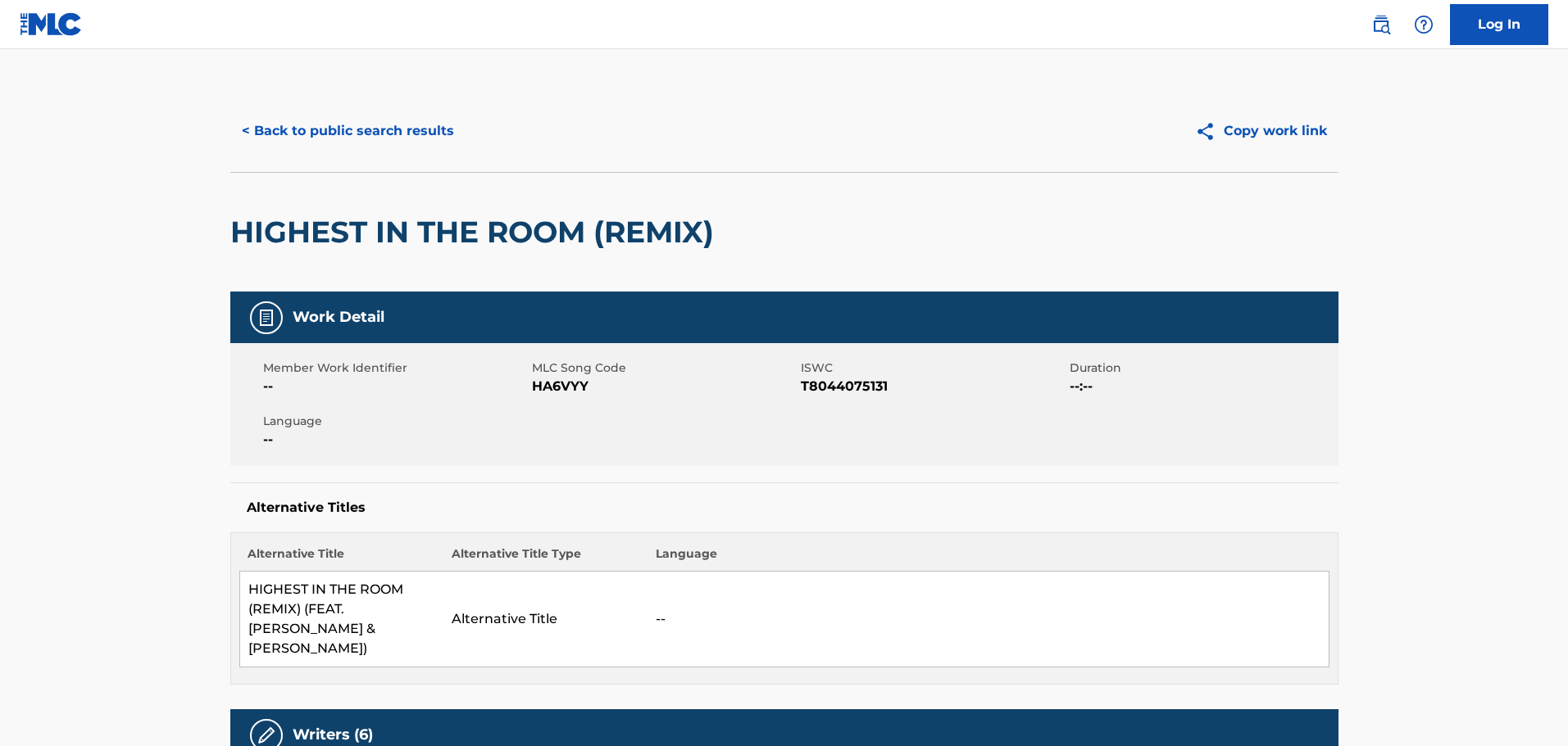
click at [376, 127] on button "< Back to public search results" at bounding box center [348, 130] width 235 height 41
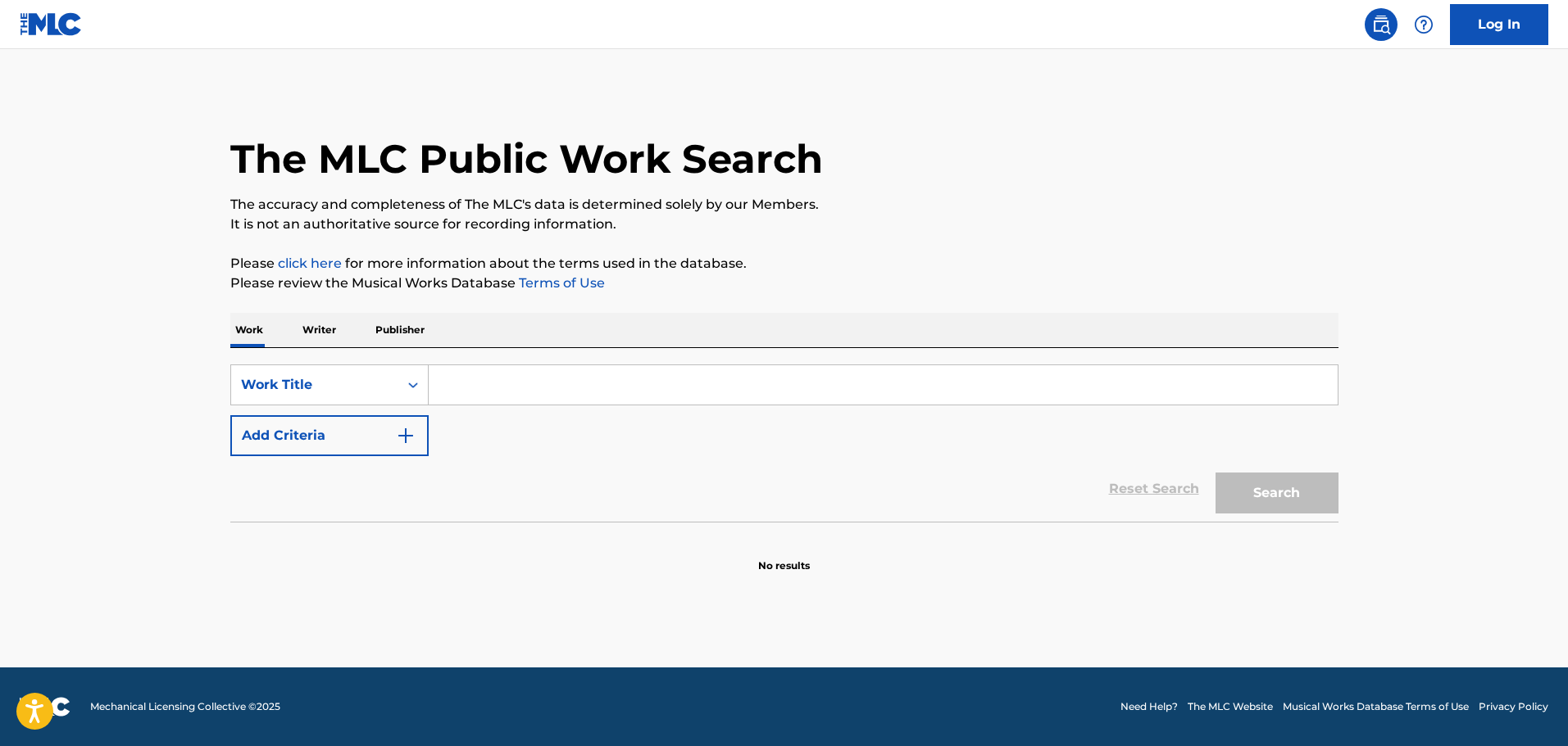
click at [394, 362] on div "SearchWithCriteriaad6c4713-2c69-4bc5-bdad-28416f7aa78a Work Title Add Criteria …" at bounding box center [784, 434] width 1108 height 174
click at [406, 385] on icon "Search Form" at bounding box center [412, 384] width 16 height 16
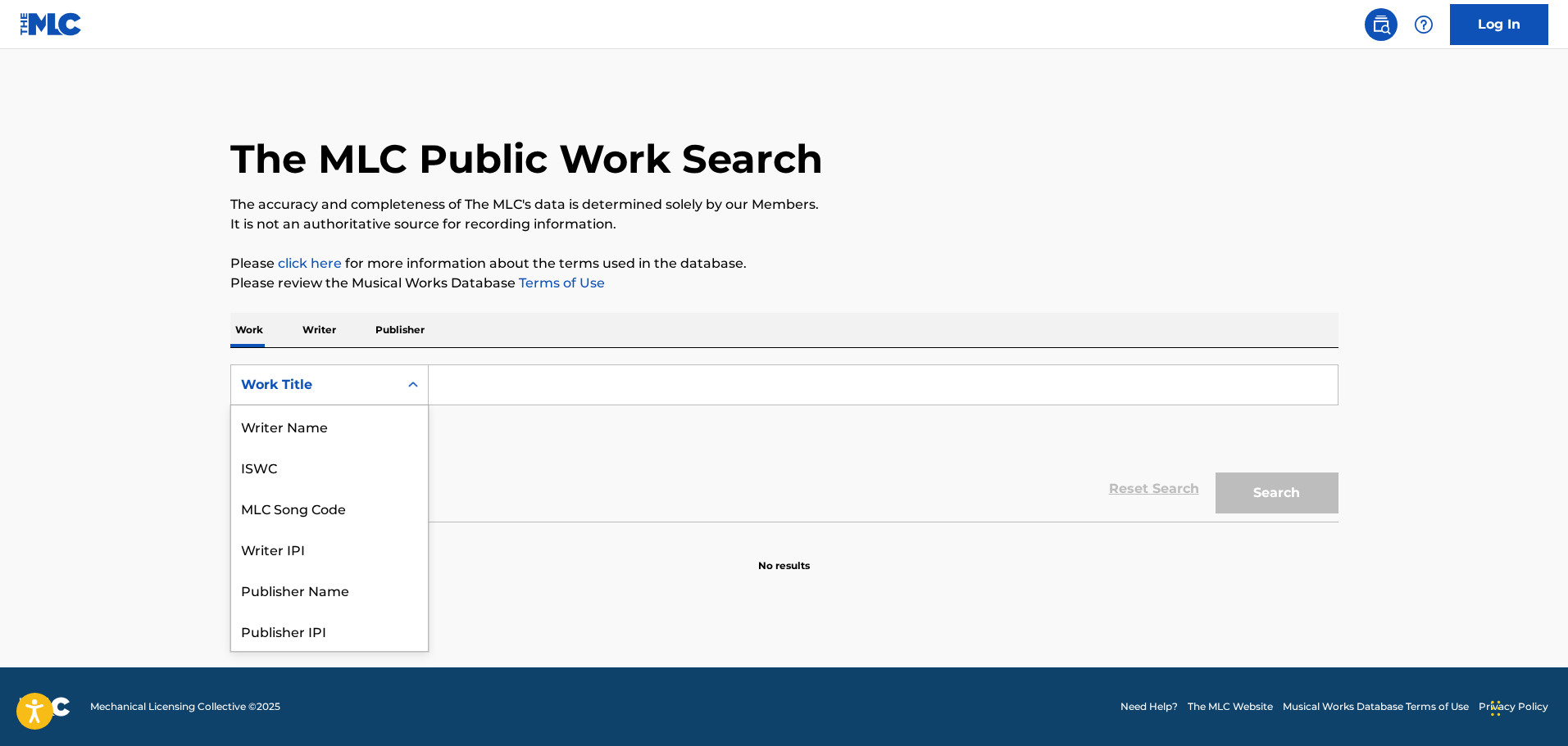
scroll to position [81, 0]
click at [373, 428] on div "MLC Song Code" at bounding box center [330, 425] width 197 height 41
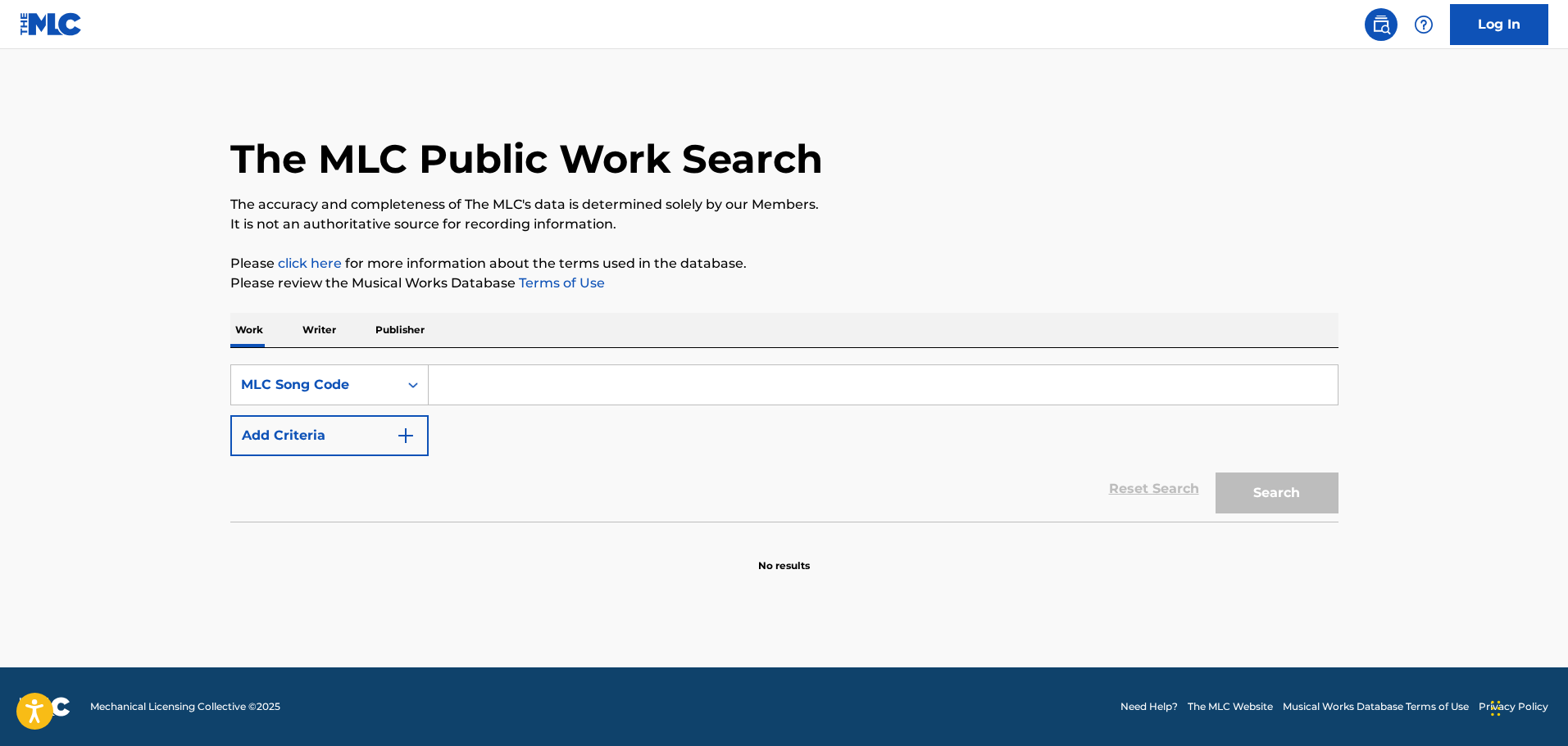
drag, startPoint x: 469, startPoint y: 412, endPoint x: 563, endPoint y: 391, distance: 96.3
click at [549, 385] on input "Search Form" at bounding box center [882, 385] width 909 height 40
paste input "DB7OIG"
type input "DB7OIG"
click at [1255, 483] on button "Search" at bounding box center [1277, 493] width 123 height 41
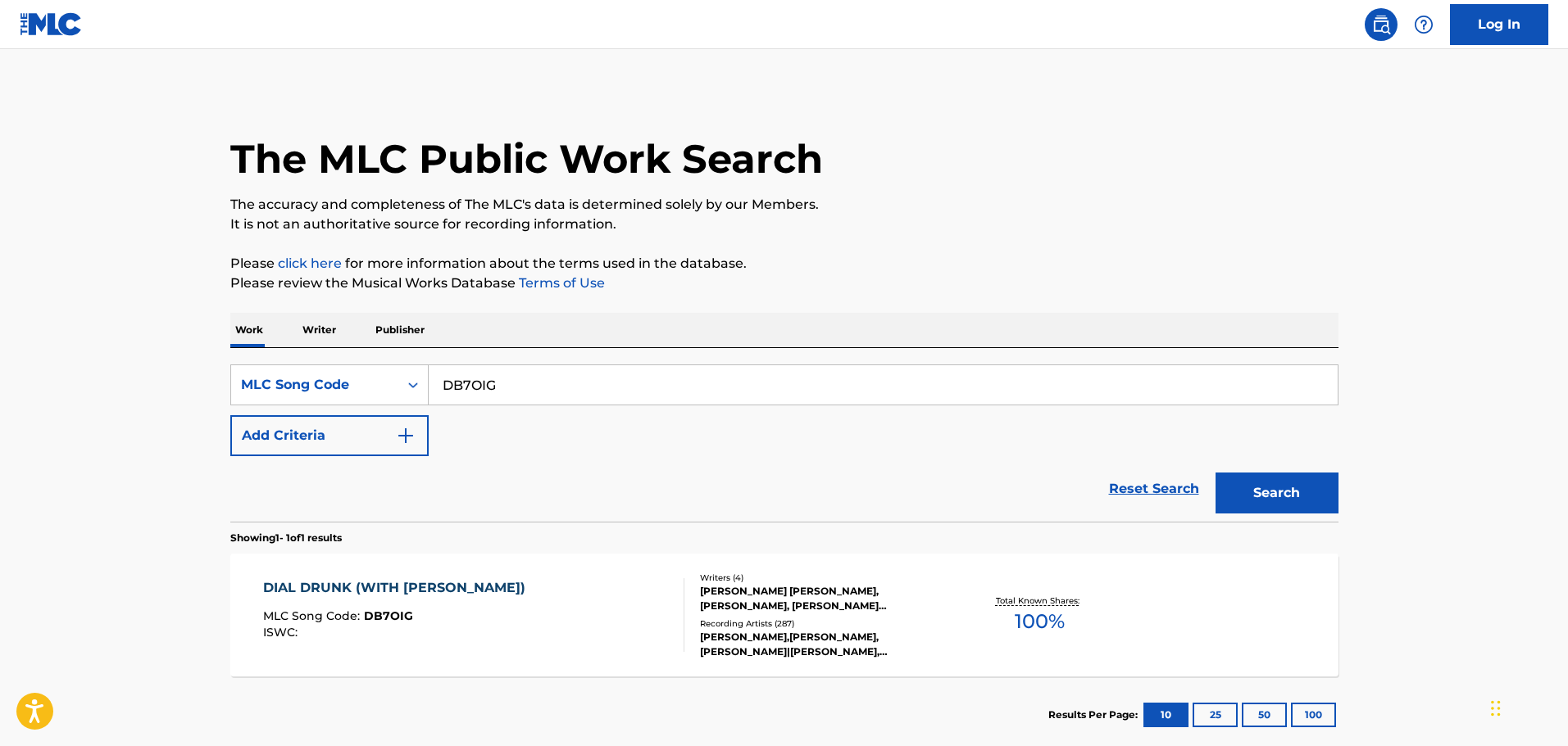
drag, startPoint x: 1031, startPoint y: 185, endPoint x: 1034, endPoint y: 197, distance: 12.4
click at [1031, 185] on div "The MLC Public Work Search" at bounding box center [784, 150] width 1108 height 119
